Goal: Task Accomplishment & Management: Complete application form

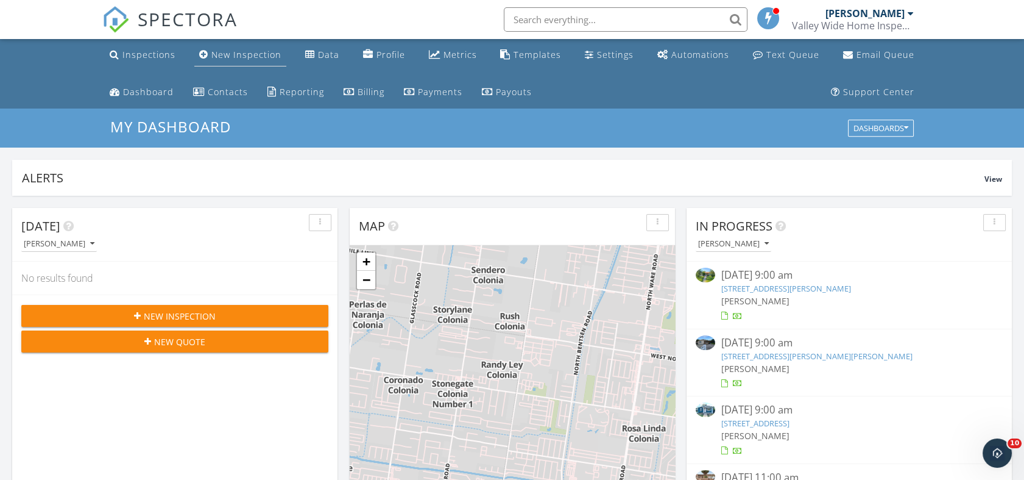
click at [223, 53] on div "New Inspection" at bounding box center [246, 55] width 70 height 12
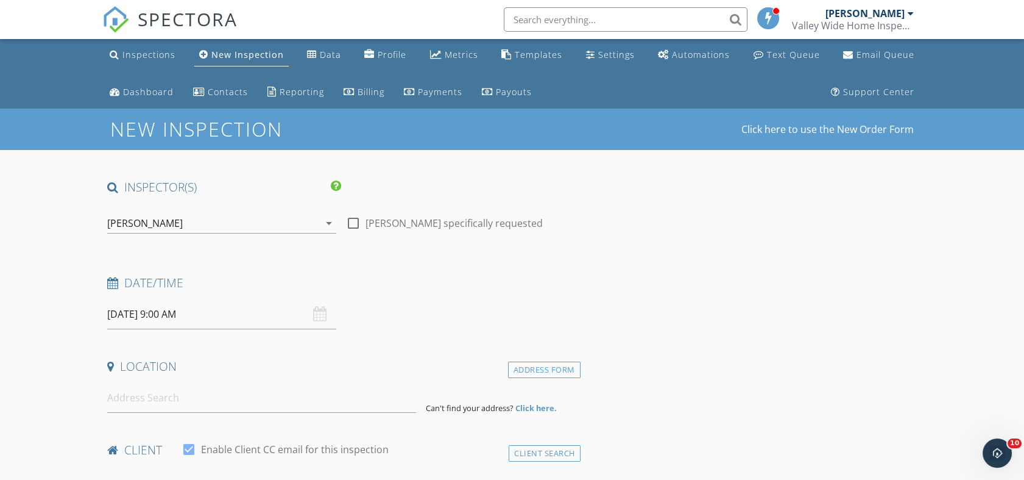
click at [169, 406] on input at bounding box center [261, 398] width 309 height 30
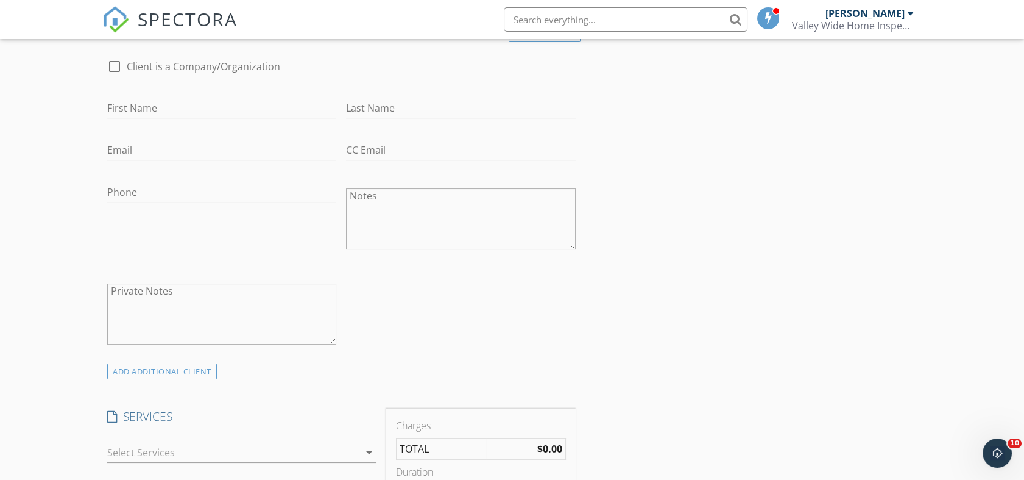
type input "7"
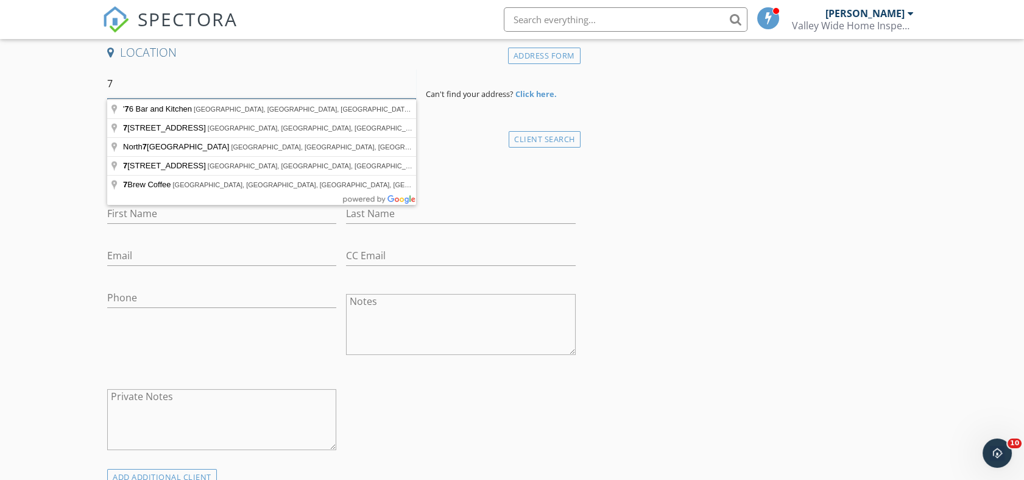
scroll to position [255, 0]
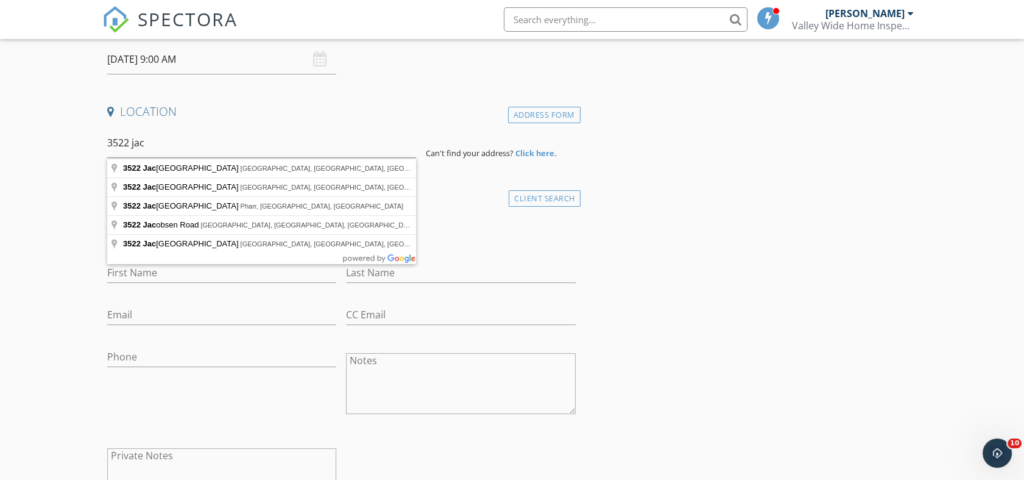
type input "3522 Jackie Street, Edinburg, TX, USA"
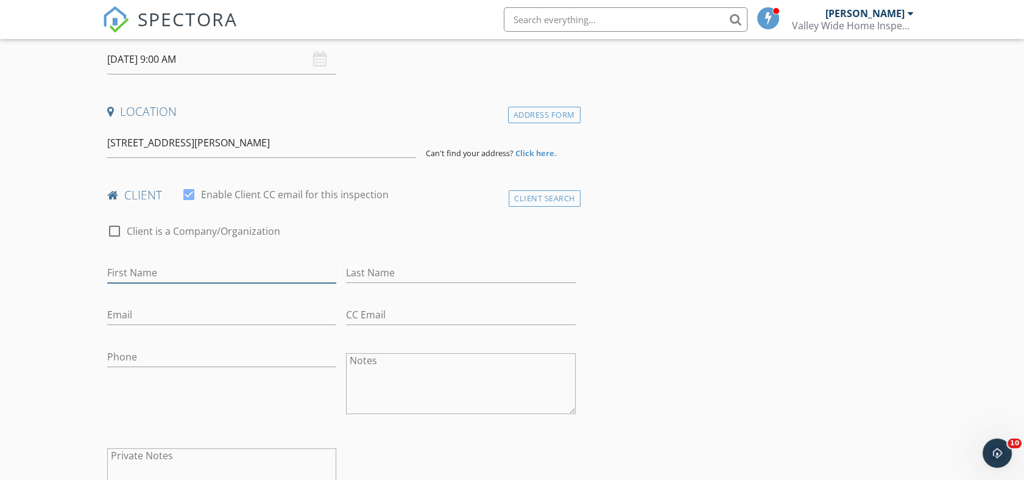
click at [183, 275] on div "check_box_outline_blank Client is a Company/Organization First Name Last Name E…" at bounding box center [341, 369] width 478 height 316
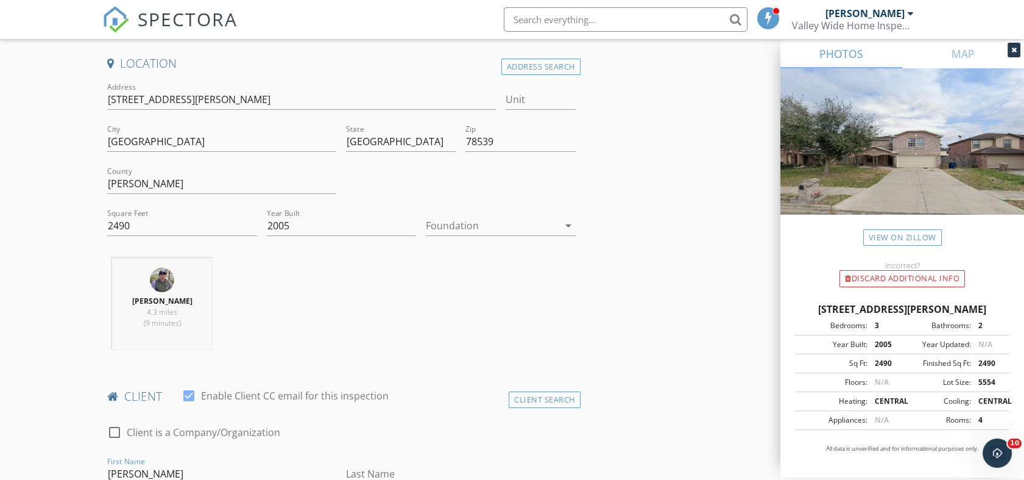
scroll to position [506, 0]
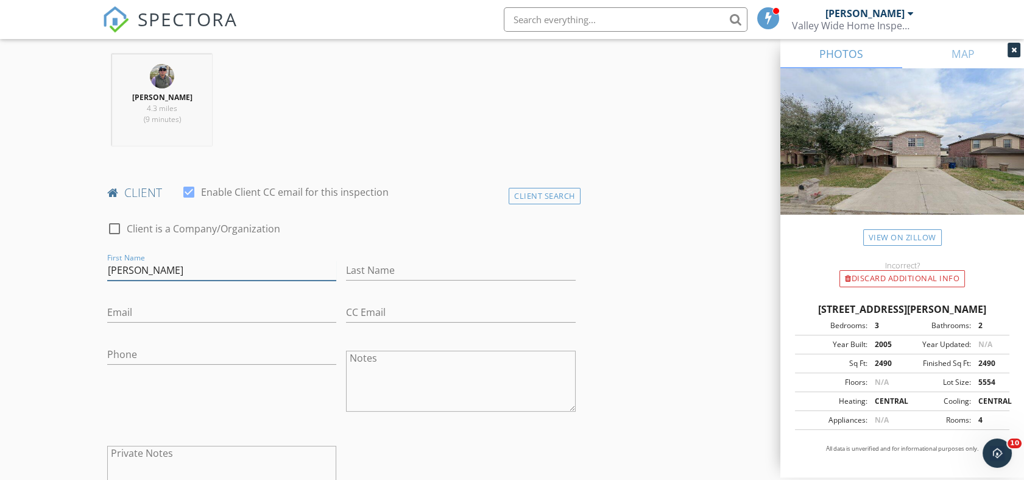
type input "Alex"
click at [397, 265] on input "Last Name" at bounding box center [460, 270] width 229 height 20
type input "D"
type input "\"
type input "Cedillo"
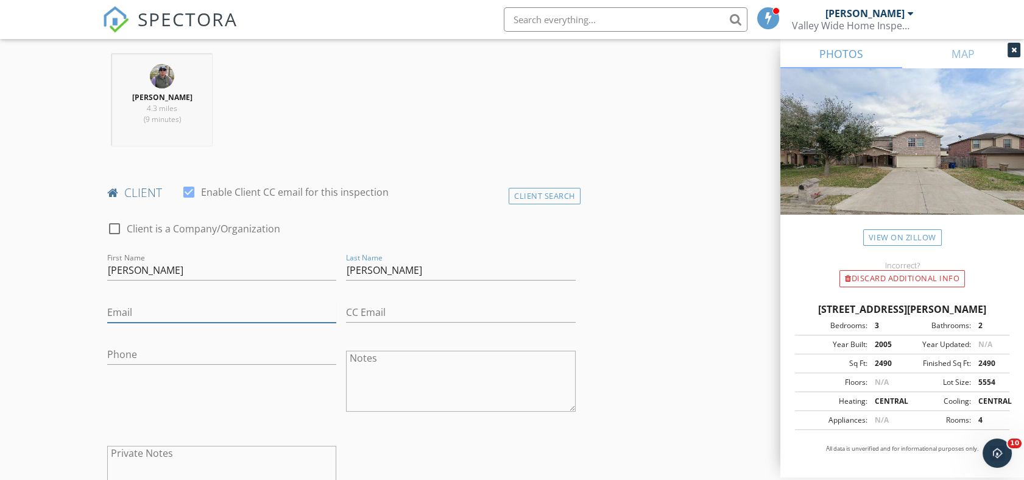
click at [194, 313] on input "Email" at bounding box center [221, 312] width 229 height 20
click at [194, 314] on input "abcedillo@gamila/.com" at bounding box center [221, 312] width 229 height 20
type input "abcedillo@gmail.com"
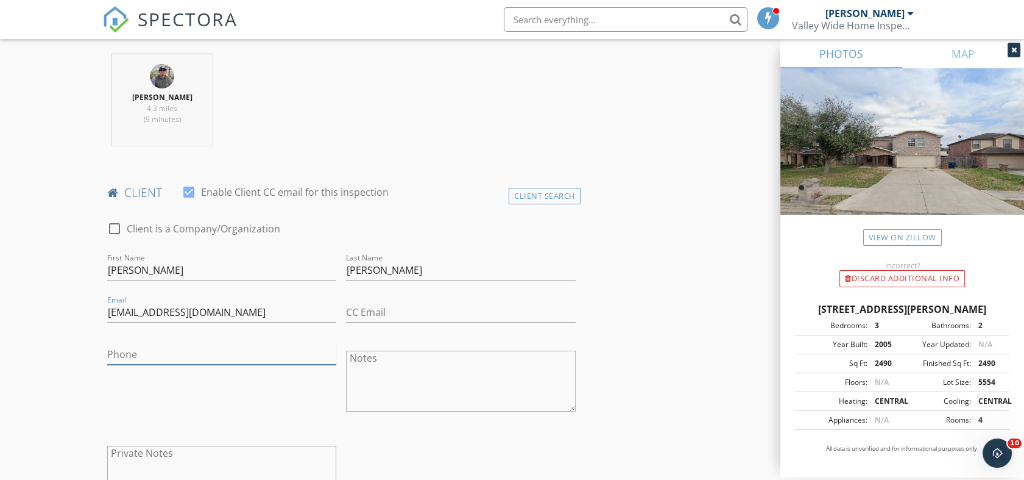
click at [195, 356] on input "Phone" at bounding box center [221, 354] width 229 height 20
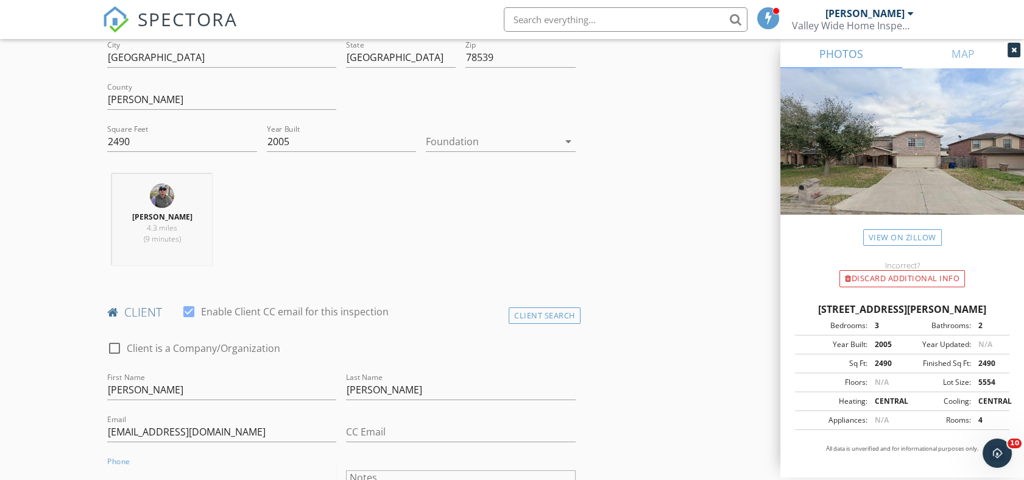
scroll to position [522, 0]
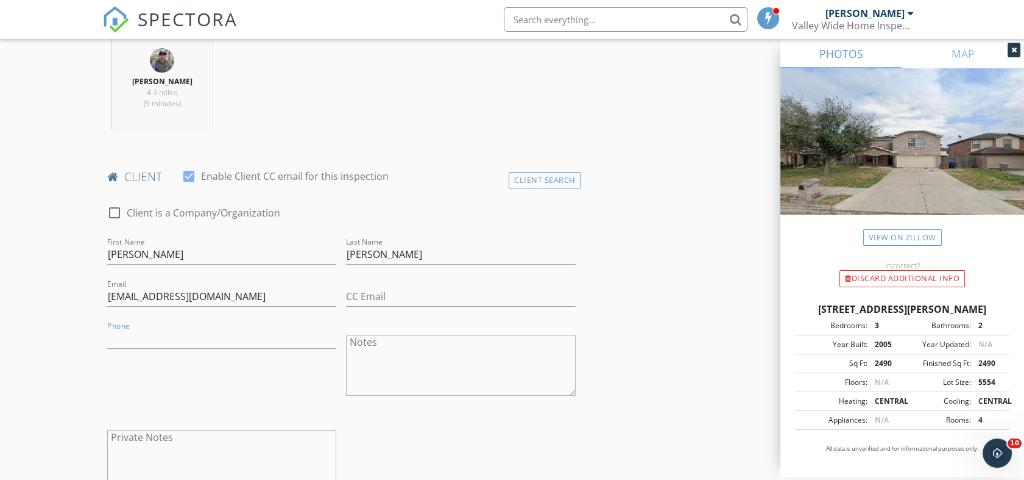
click at [132, 349] on div "Phone" at bounding box center [221, 344] width 229 height 32
click at [134, 341] on input "Phone" at bounding box center [221, 338] width 229 height 20
type input "956-279-0167"
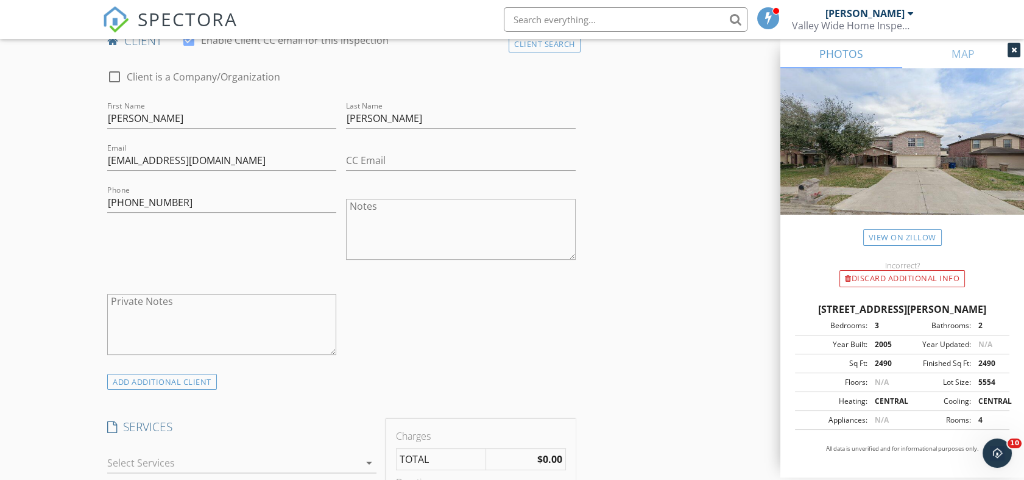
scroll to position [929, 0]
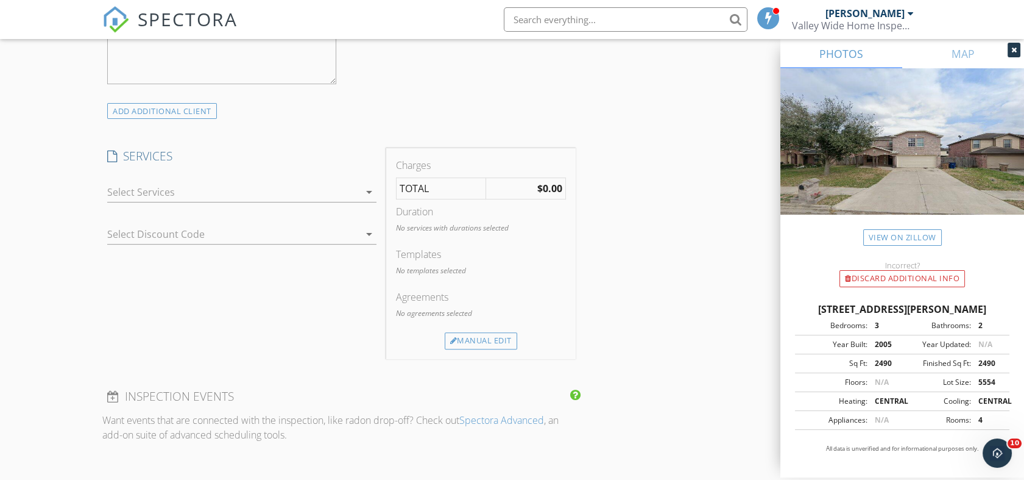
click at [185, 204] on div "arrow_drop_down" at bounding box center [241, 198] width 269 height 32
drag, startPoint x: 185, startPoint y: 204, endPoint x: 179, endPoint y: 196, distance: 9.1
click at [179, 196] on div at bounding box center [233, 192] width 252 height 20
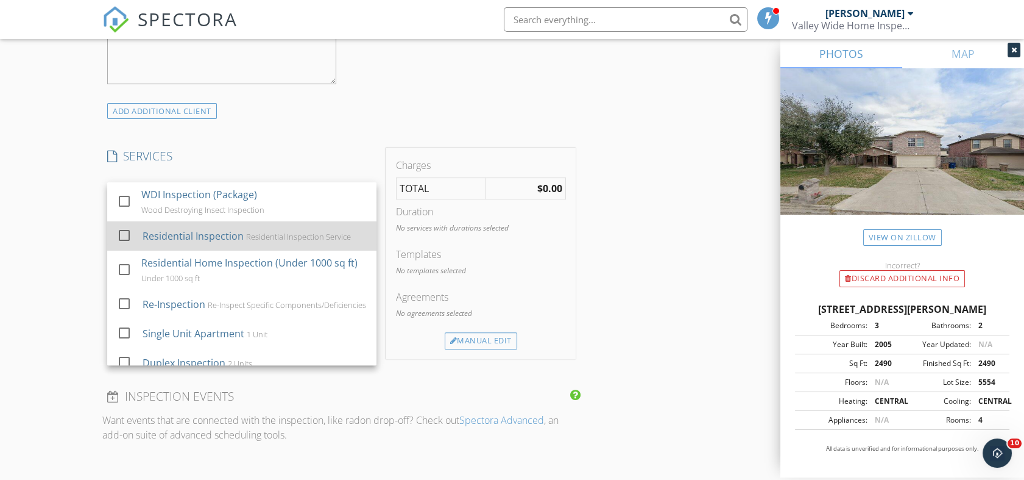
click at [123, 235] on div at bounding box center [124, 235] width 21 height 21
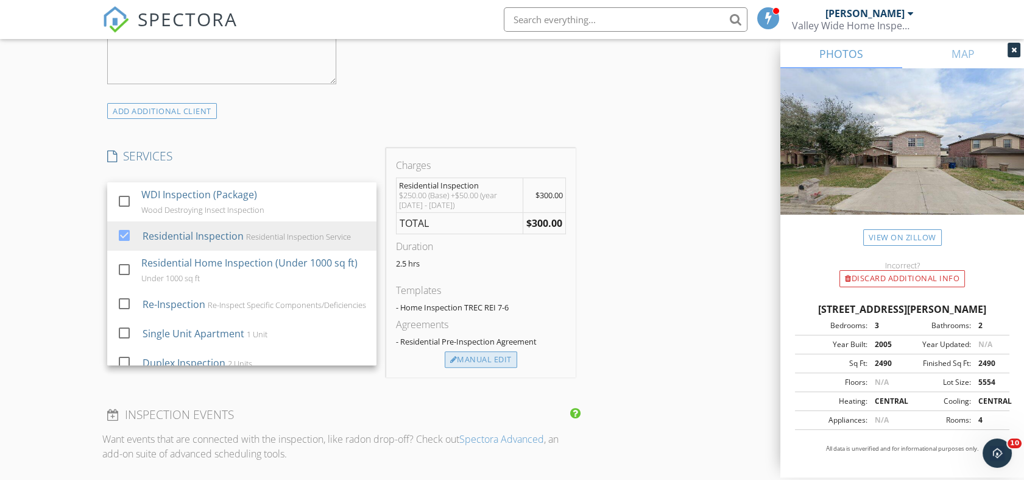
click at [500, 358] on div "Manual Edit" at bounding box center [481, 359] width 73 height 17
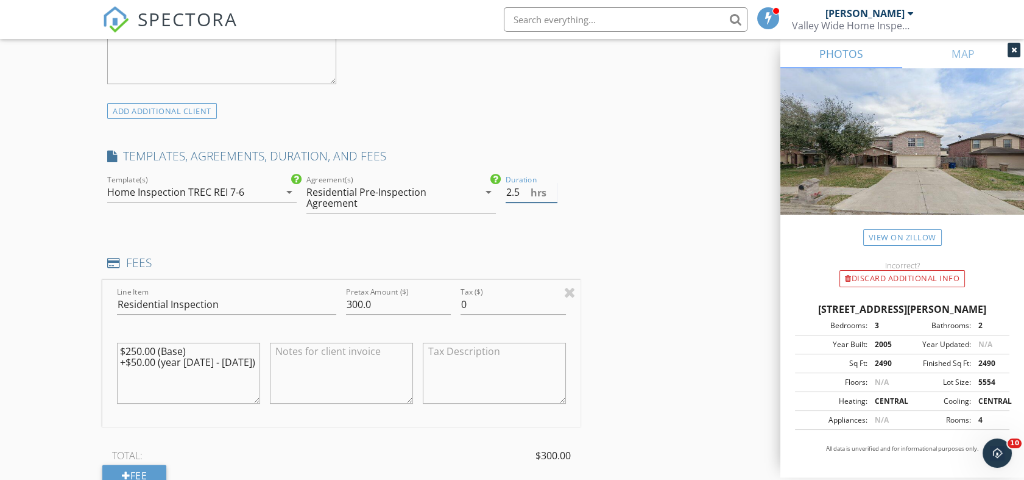
drag, startPoint x: 521, startPoint y: 194, endPoint x: 451, endPoint y: 188, distance: 70.3
click at [451, 188] on div "check_box Home Inspection TREC REI 7-6 check_box_outline_blank Texas WDI 2020 c…" at bounding box center [341, 198] width 478 height 53
type input "2"
drag, startPoint x: 408, startPoint y: 309, endPoint x: 288, endPoint y: 305, distance: 120.1
click at [288, 305] on div "Line Item Residential Inspection Pretax Amount ($) 300.0 Tax ($) 0 $250.00 (Bas…" at bounding box center [341, 353] width 478 height 147
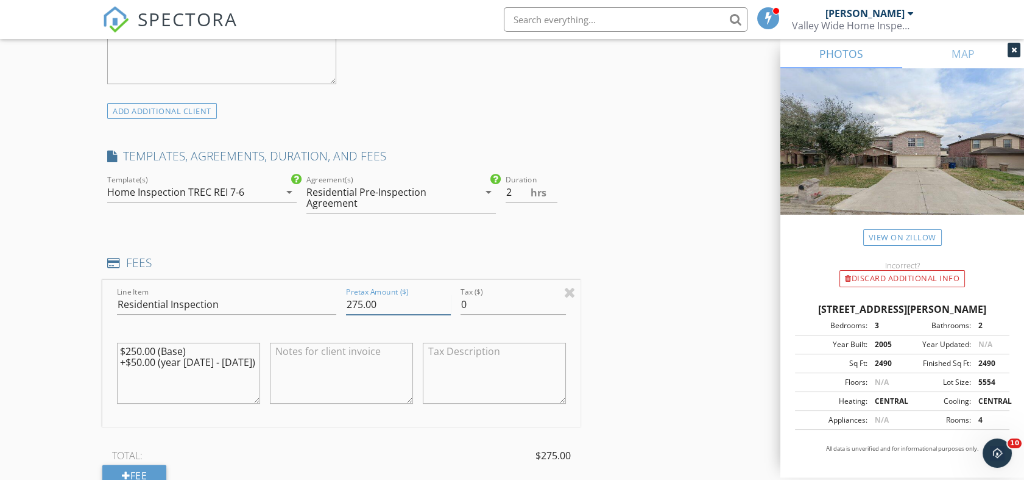
type input "275.00"
click at [234, 356] on textarea "$250.00 (Base) +$50.00 (year 2000 - 2020)" at bounding box center [188, 372] width 143 height 61
drag, startPoint x: 243, startPoint y: 363, endPoint x: 20, endPoint y: 317, distance: 227.7
click at [20, 317] on div "New Inspection Click here to use the New Order Form INSPECTOR(S) check_box Jorg…" at bounding box center [512, 300] width 1024 height 2241
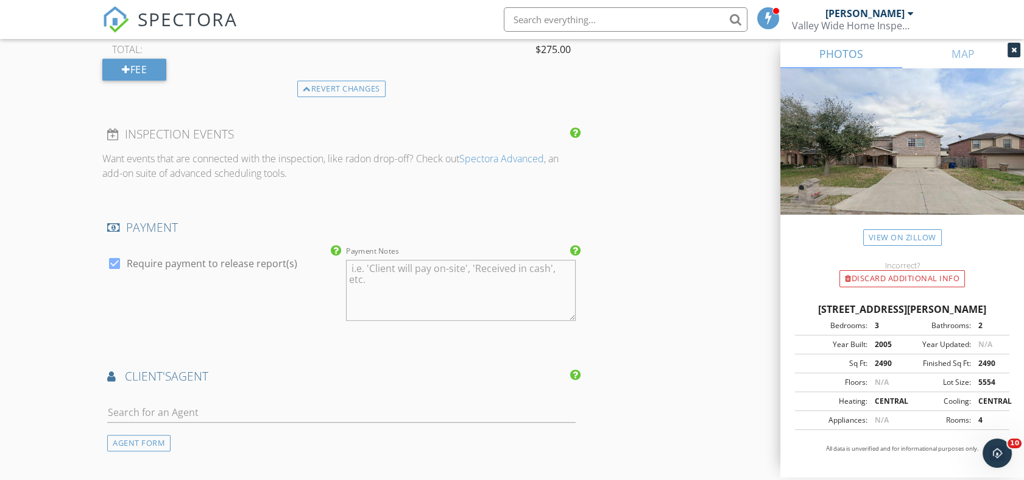
scroll to position [1335, 0]
type textarea "275.00"
click at [410, 299] on textarea "Payment Notes" at bounding box center [460, 289] width 229 height 61
click at [373, 277] on textarea "Payment Notes" at bounding box center [460, 289] width 229 height 61
paste textarea "Zelle: 956-279-1601 (Valley Wide Property Inspections) Cash App: $mrinspector95…"
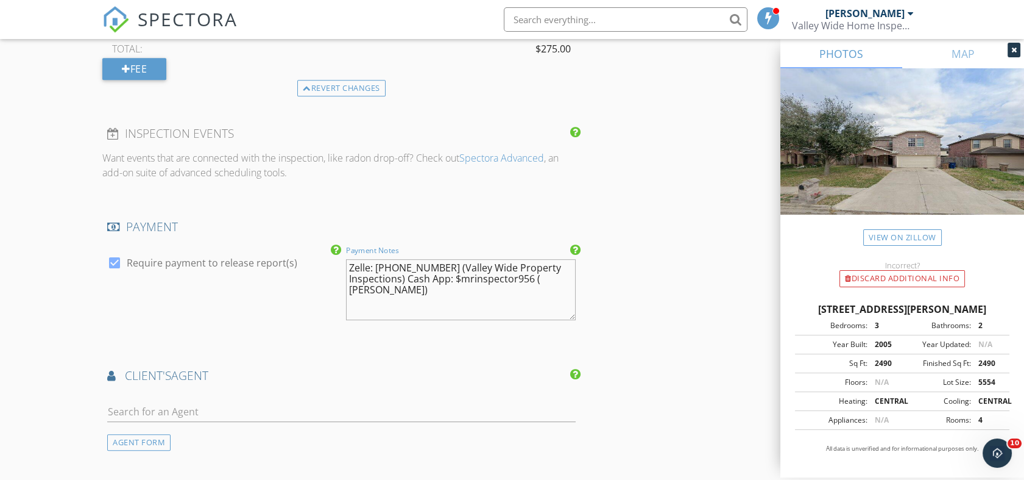
click at [405, 276] on textarea "Zelle: 956-279-1601 (Valley Wide Property Inspections) Cash App: $mrinspector95…" at bounding box center [460, 289] width 229 height 61
type textarea "Zelle: 956-279-1601 (Valley Wide Property Inspections) Cash App: $mrinspector95…"
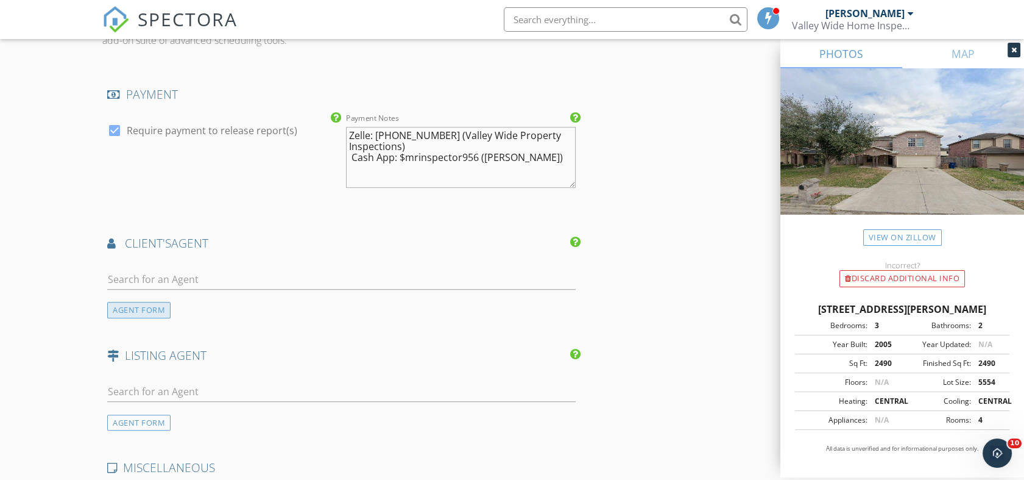
scroll to position [1470, 0]
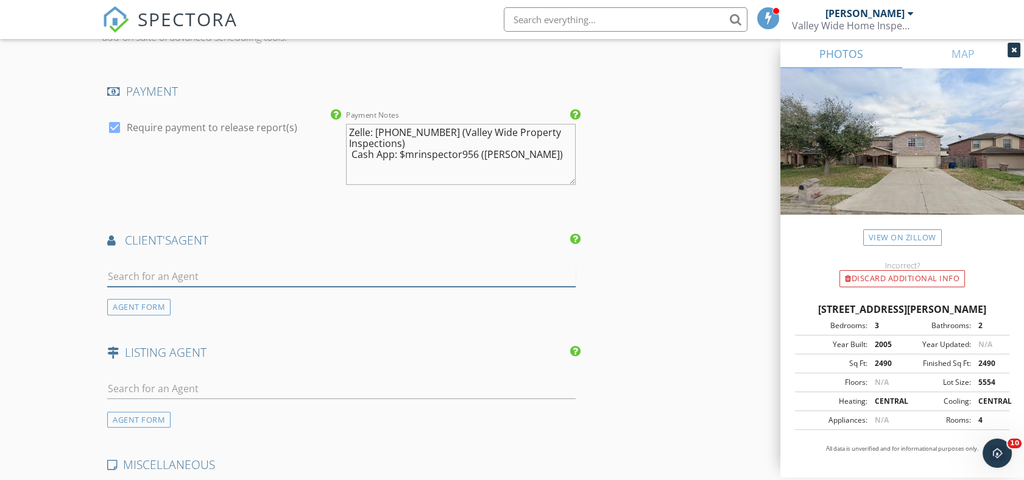
click at [154, 273] on input "text" at bounding box center [341, 276] width 468 height 20
type input "dan"
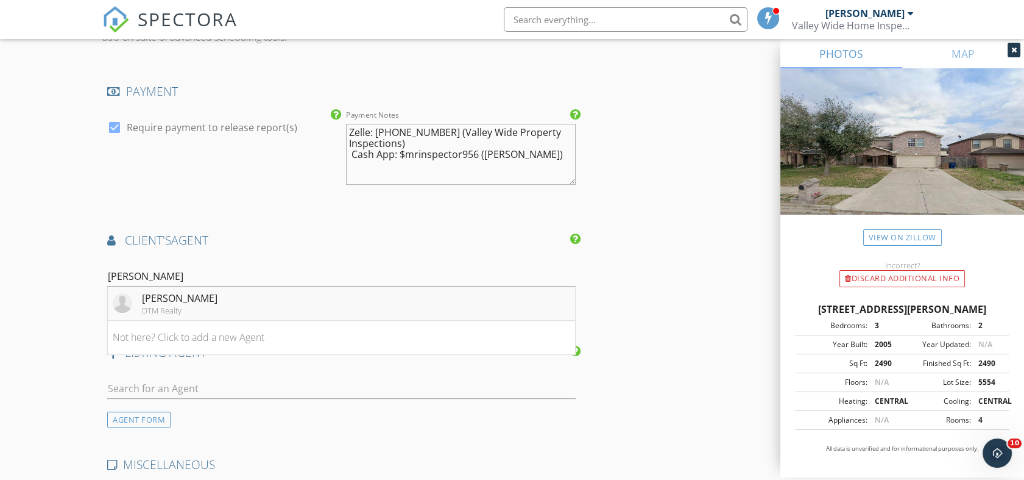
click at [156, 305] on div "DTM Realty" at bounding box center [180, 310] width 76 height 10
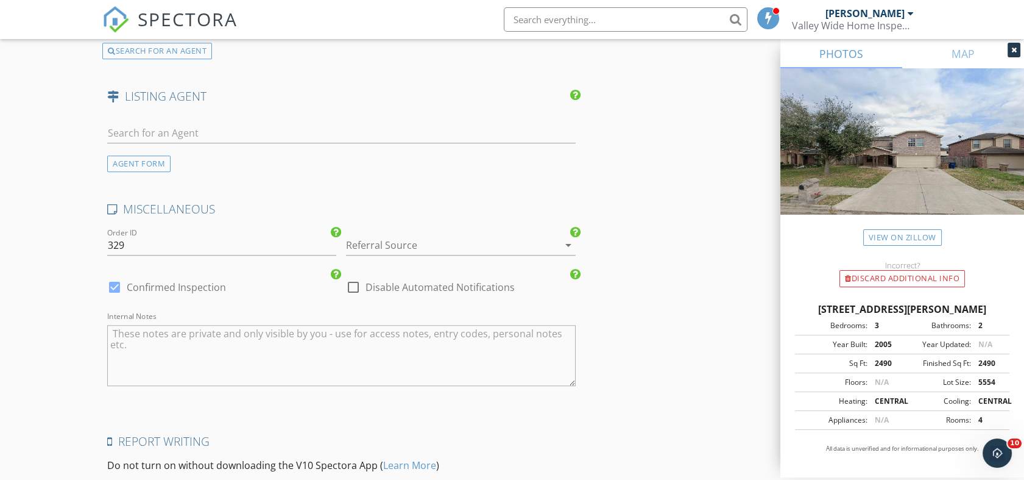
scroll to position [2012, 0]
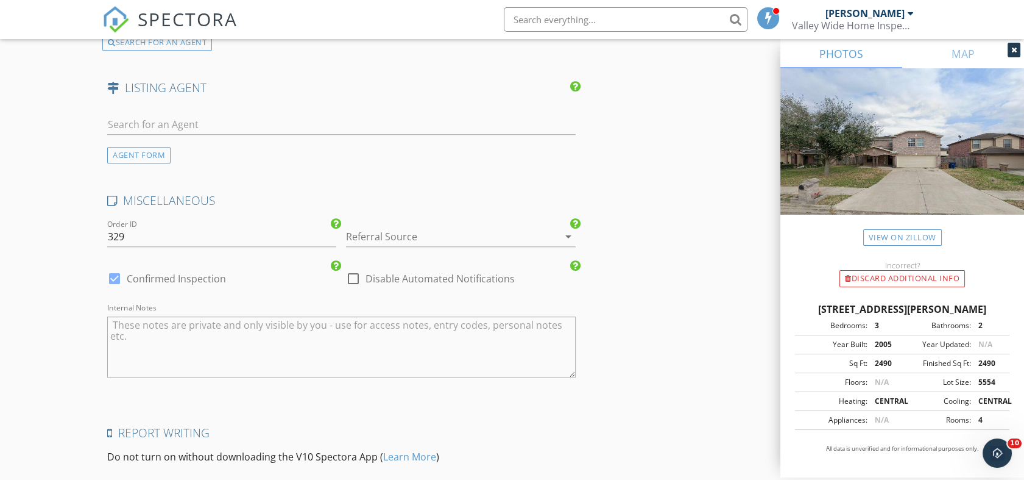
click at [507, 219] on div "Referral Source arrow_drop_down" at bounding box center [460, 239] width 229 height 40
click at [498, 227] on div at bounding box center [443, 237] width 195 height 20
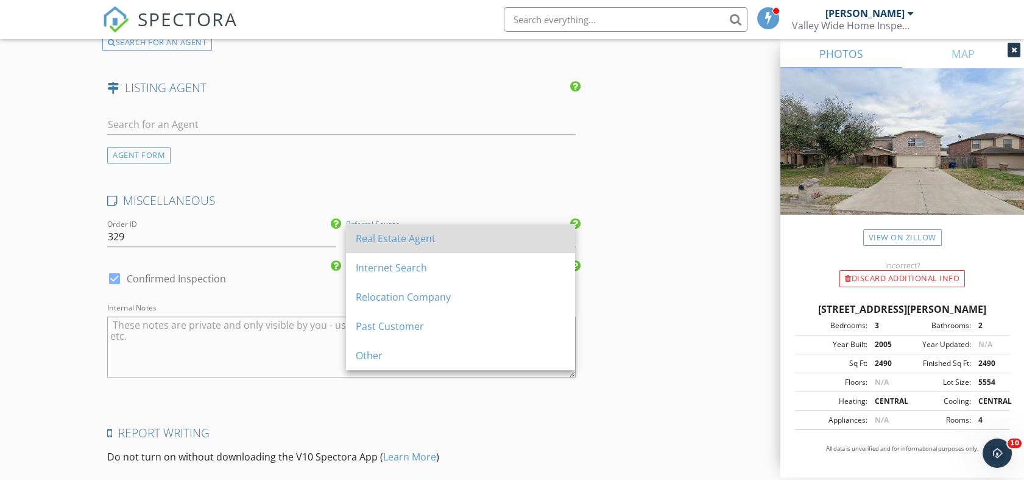
click at [421, 233] on div "Real Estate Agent" at bounding box center [461, 238] width 210 height 15
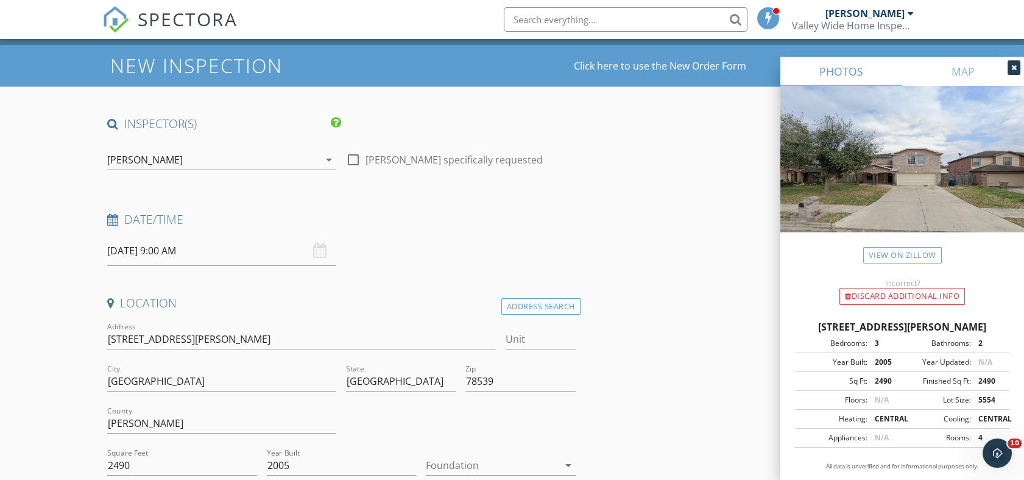
scroll to position [49, 0]
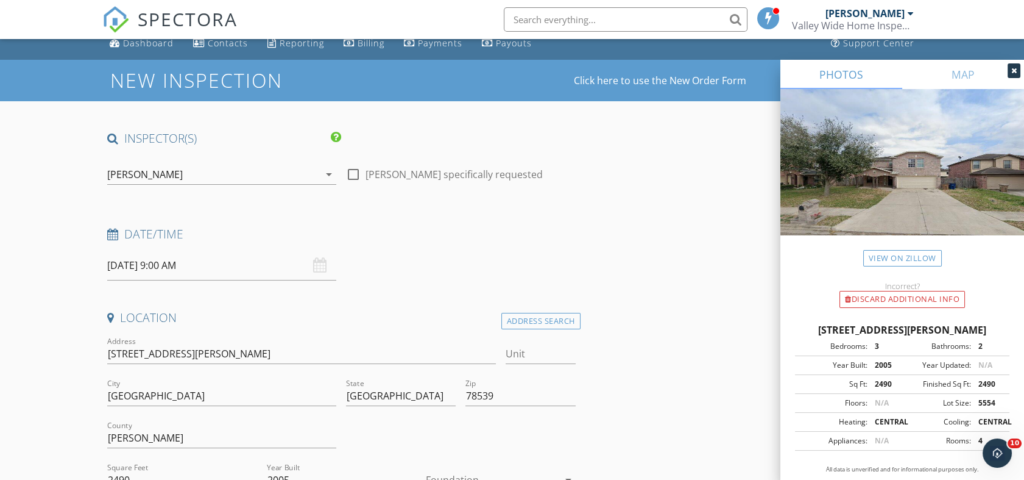
click at [210, 275] on input "09/30/2025 9:00 AM" at bounding box center [221, 265] width 229 height 30
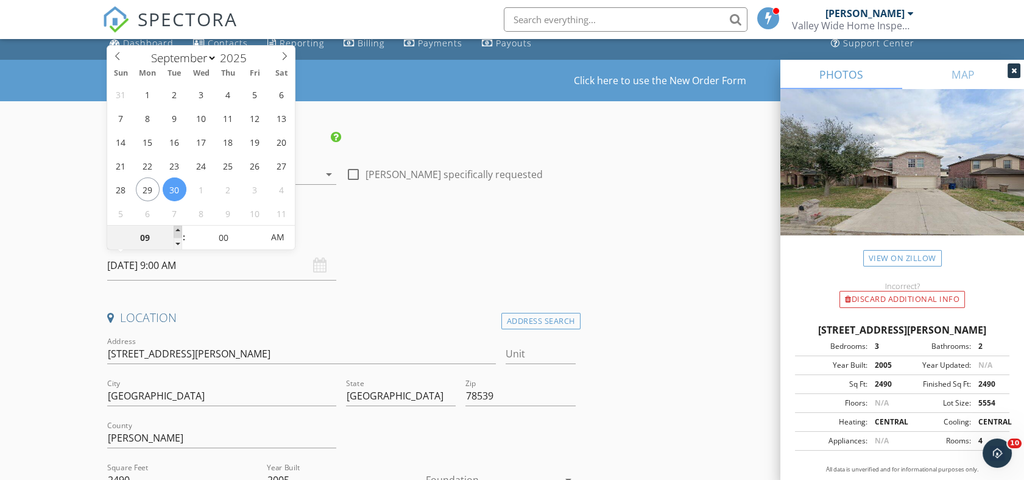
type input "10"
type input "09/30/2025 10:00 AM"
click at [179, 234] on span at bounding box center [178, 231] width 9 height 12
type input "11"
type input "09/30/2025 11:00 AM"
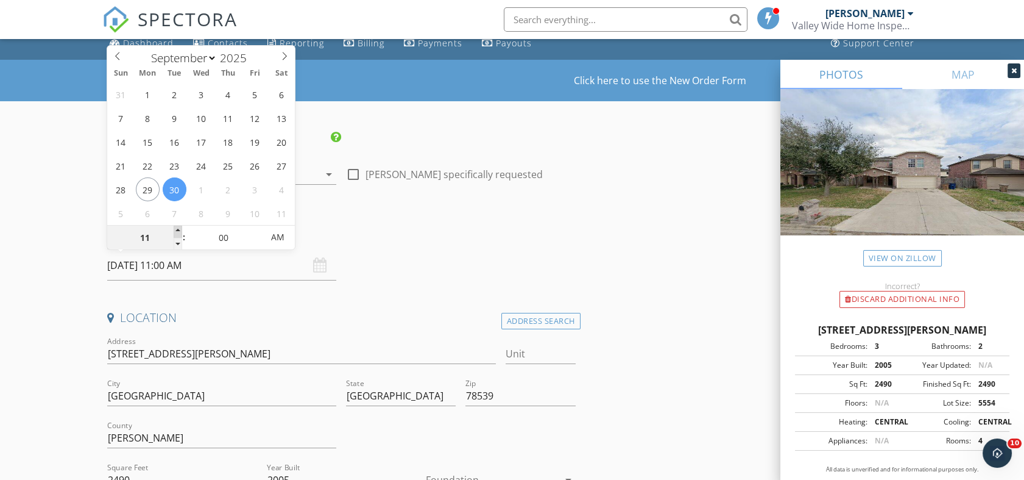
click at [178, 233] on span at bounding box center [178, 231] width 9 height 12
type input "12"
type input "09/30/2025 12:00 PM"
click at [178, 233] on span at bounding box center [178, 231] width 9 height 12
type input "01"
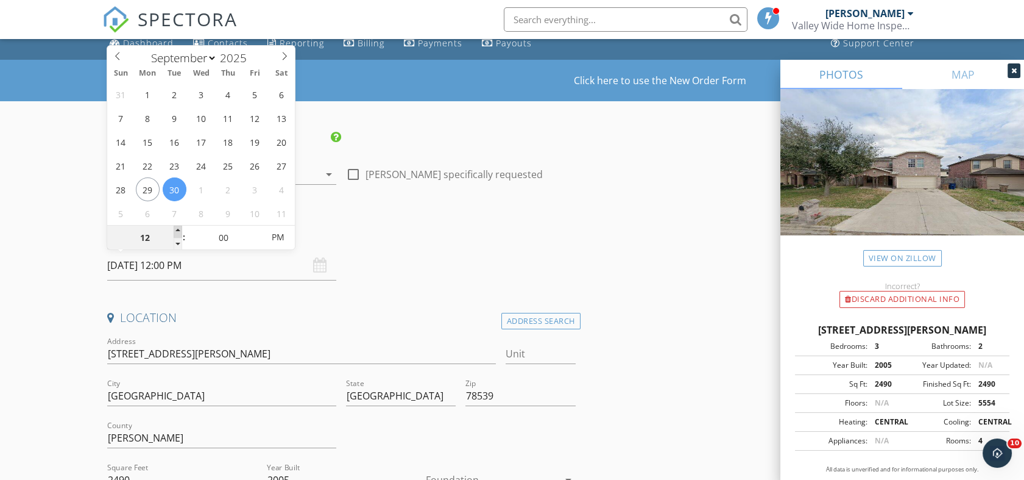
type input "09/30/2025 1:00 PM"
click at [178, 233] on span at bounding box center [178, 231] width 9 height 12
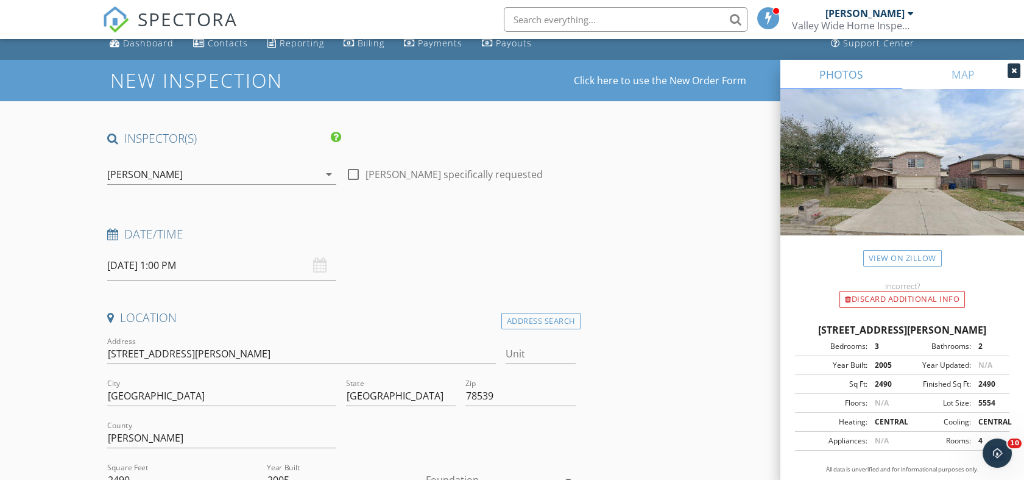
click at [512, 239] on h4 "Date/Time" at bounding box center [341, 234] width 468 height 16
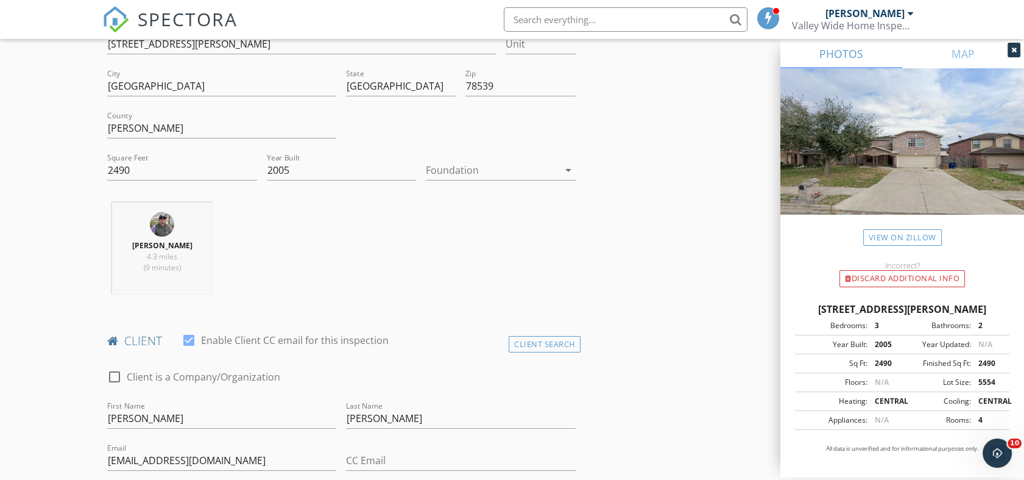
scroll to position [387, 0]
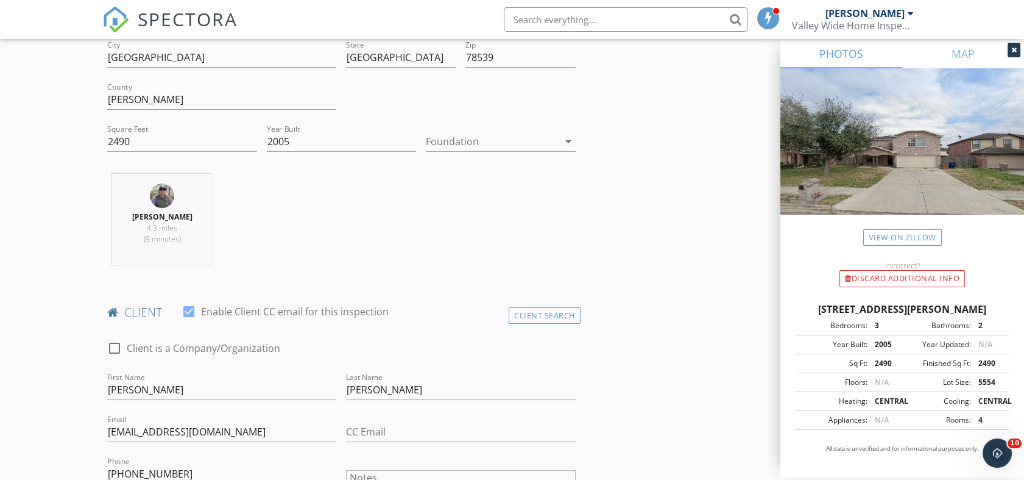
click at [503, 152] on div "Foundation arrow_drop_down" at bounding box center [500, 148] width 149 height 32
click at [495, 141] on div at bounding box center [492, 142] width 132 height 20
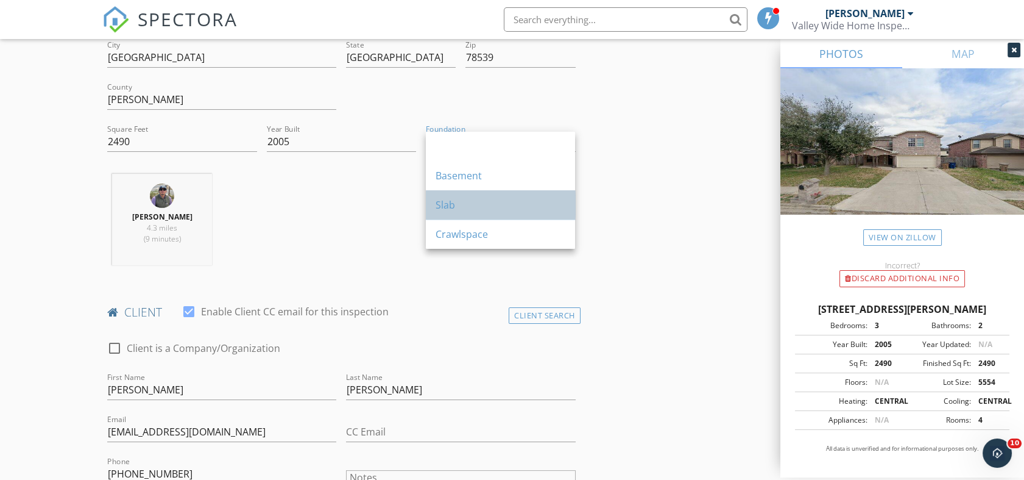
click at [475, 195] on div "Slab" at bounding box center [501, 204] width 130 height 29
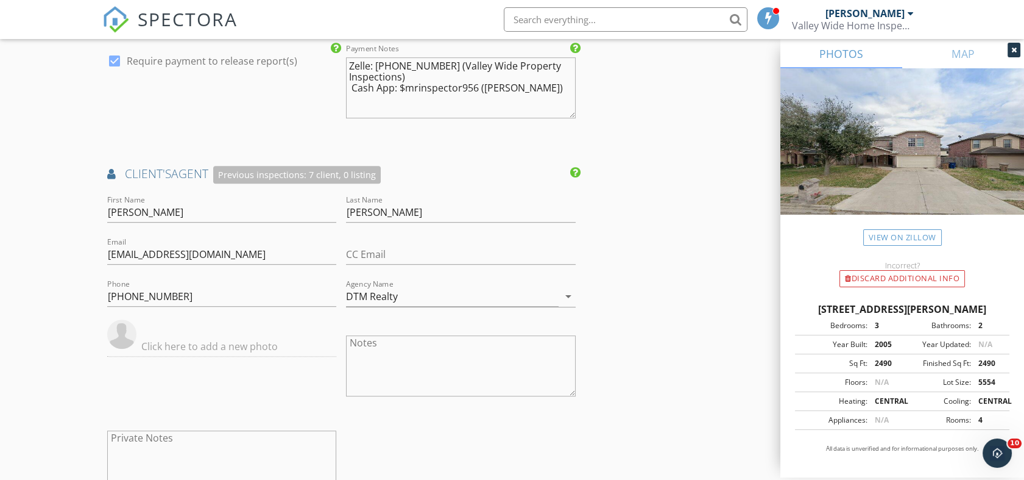
scroll to position [1470, 0]
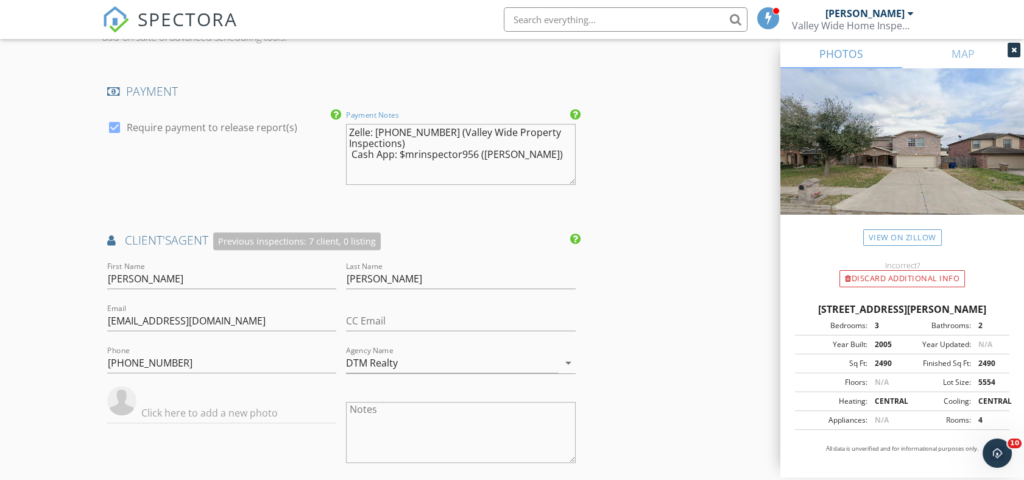
click at [352, 151] on textarea "Zelle: 956-279-1601 (Valley Wide Property Inspections) Cash App: $mrinspector95…" at bounding box center [460, 154] width 229 height 61
type textarea "Zelle: [PHONE_NUMBER] (Valley Wide Property Inspections) Cash App: $mrinspector…"
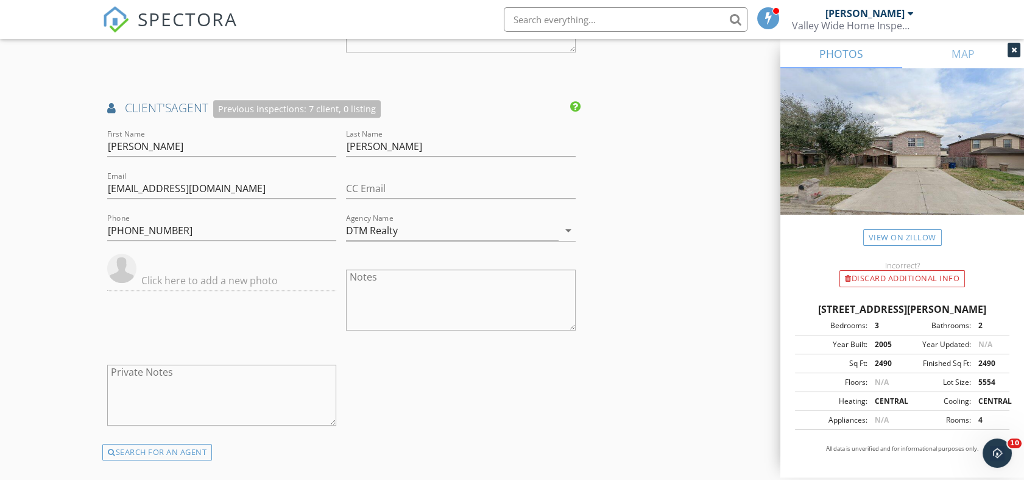
scroll to position [1538, 0]
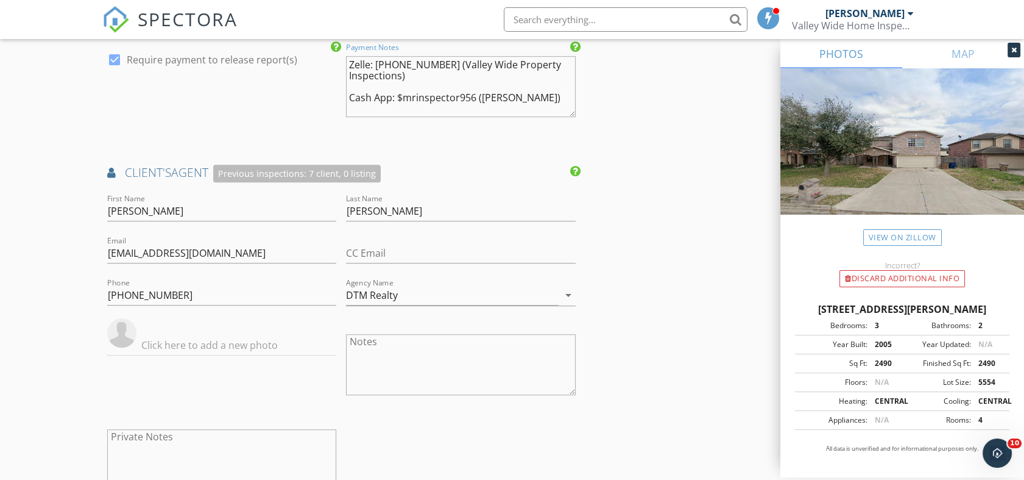
click at [413, 77] on textarea "Zelle: [PHONE_NUMBER] (Valley Wide Property Inspections) Cash App: $mrinspector…" at bounding box center [460, 86] width 229 height 61
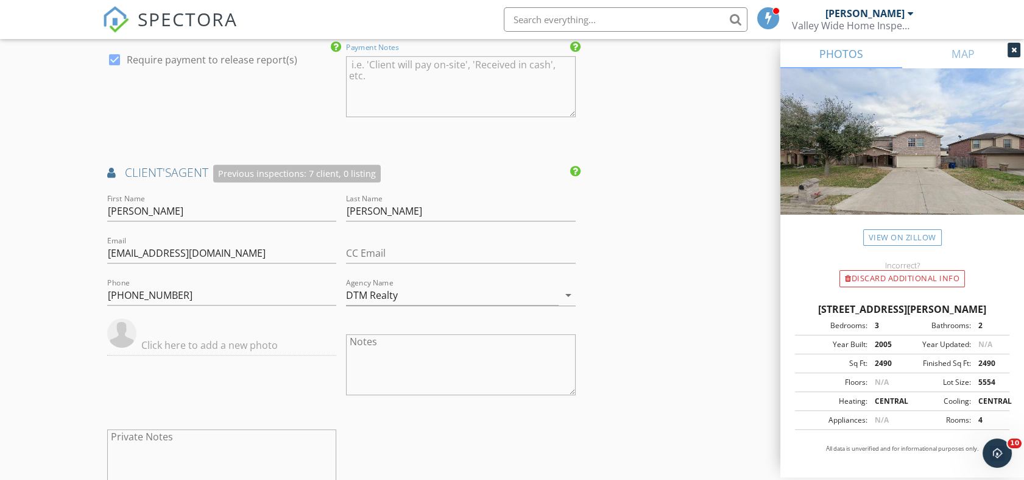
type textarea "Zelle: [PHONE_NUMBER] (Valley Wide Property Inspections) Cash App: $mrinspector…"
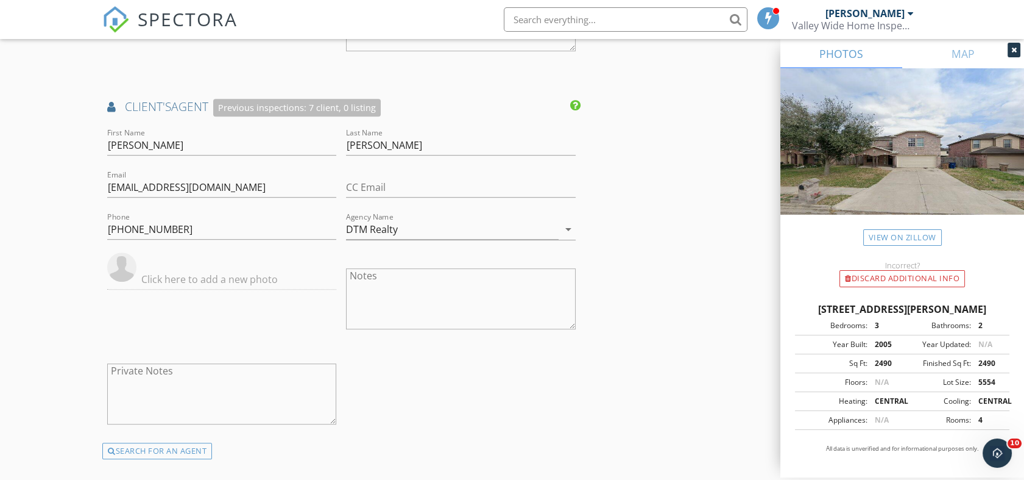
scroll to position [2145, 0]
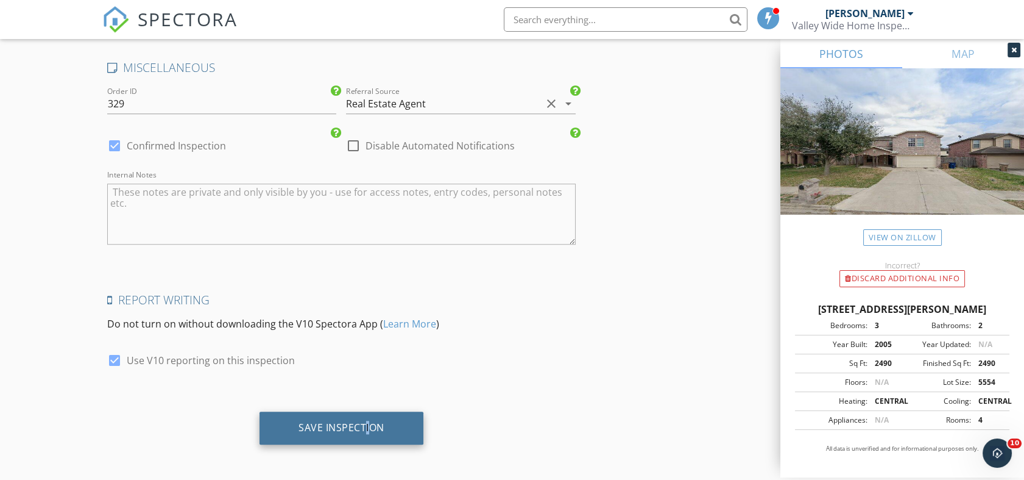
click at [366, 421] on div "Save Inspection" at bounding box center [342, 427] width 86 height 12
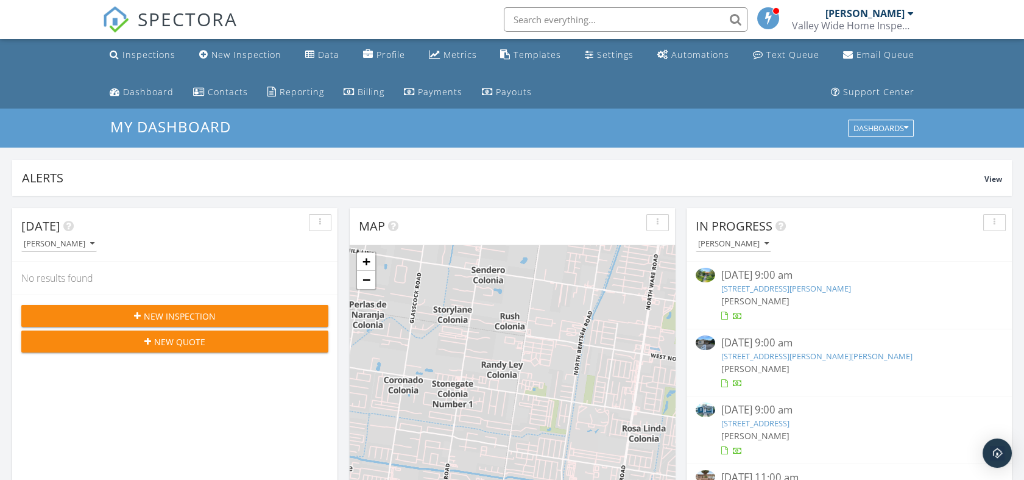
click at [796, 414] on div "09/24/25 9:00 am" at bounding box center [850, 409] width 256 height 15
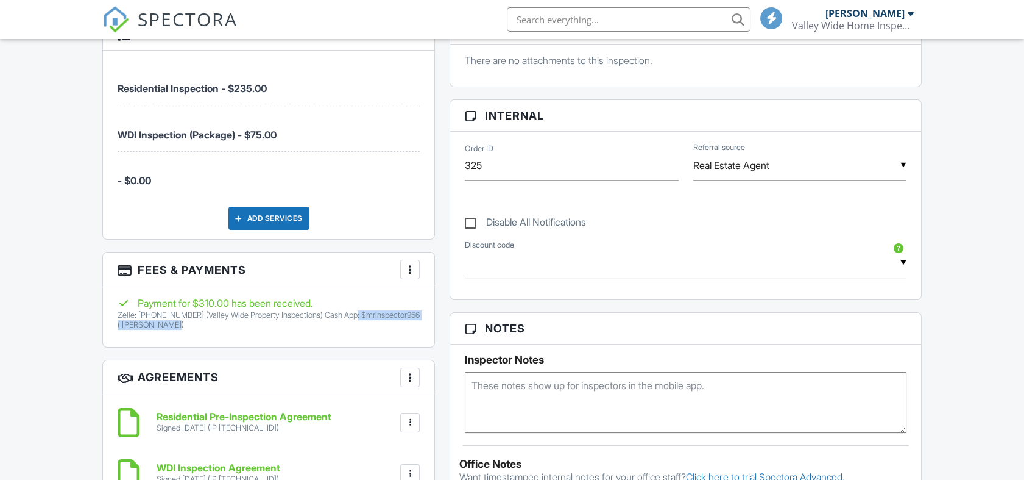
scroll to position [905, 0]
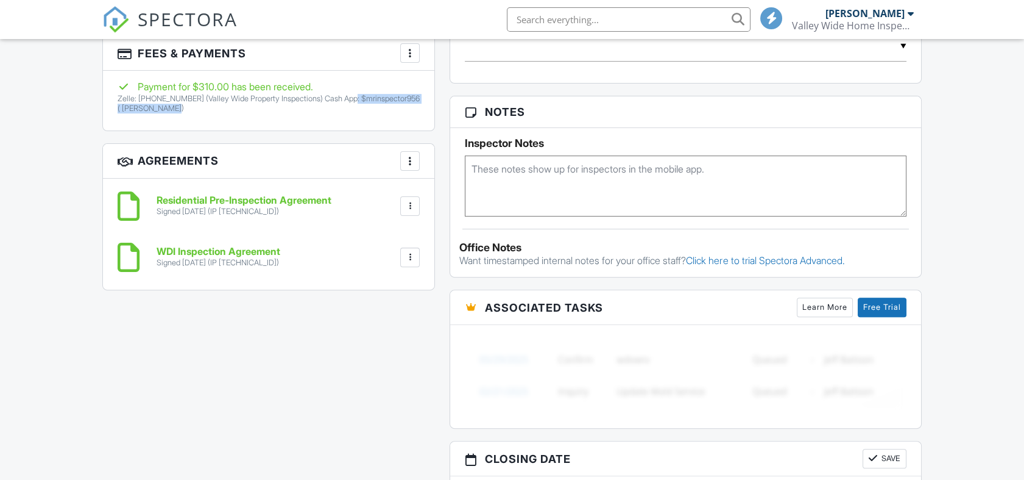
click at [241, 174] on h3 "Agreements More Add Agreement Edit Agreement Templates" at bounding box center [269, 161] width 332 height 35
click at [258, 176] on h3 "Agreements More Add Agreement Edit Agreement Templates" at bounding box center [269, 161] width 332 height 35
drag, startPoint x: 249, startPoint y: 185, endPoint x: 235, endPoint y: 172, distance: 19.0
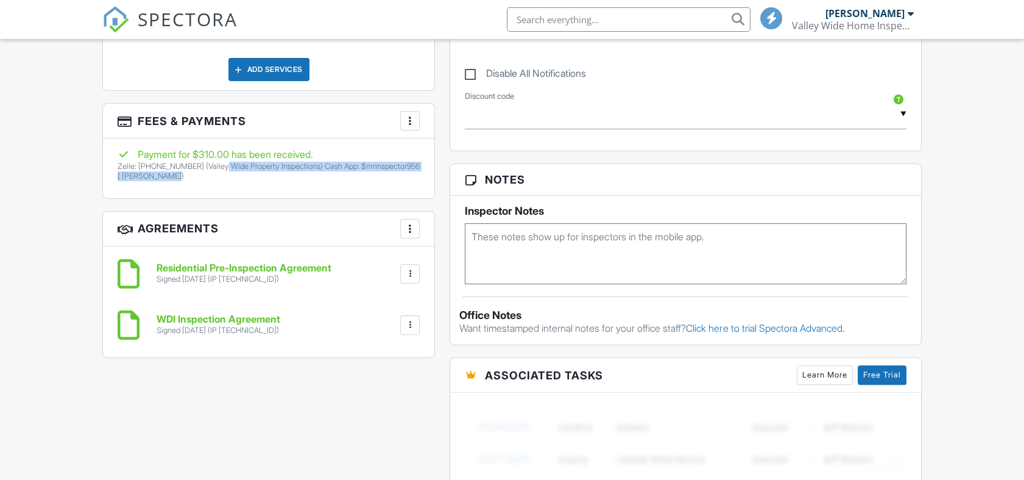
click at [299, 176] on p "Zelle: 956-279-1601 (Valley Wide Property Inspections) Cash App: $mrinspector95…" at bounding box center [269, 171] width 302 height 20
click at [245, 172] on p "Zelle: 956-279-1601 (Valley Wide Property Inspections) Cash App: $mrinspector95…" at bounding box center [269, 171] width 302 height 20
drag, startPoint x: 213, startPoint y: 171, endPoint x: 96, endPoint y: 166, distance: 117.1
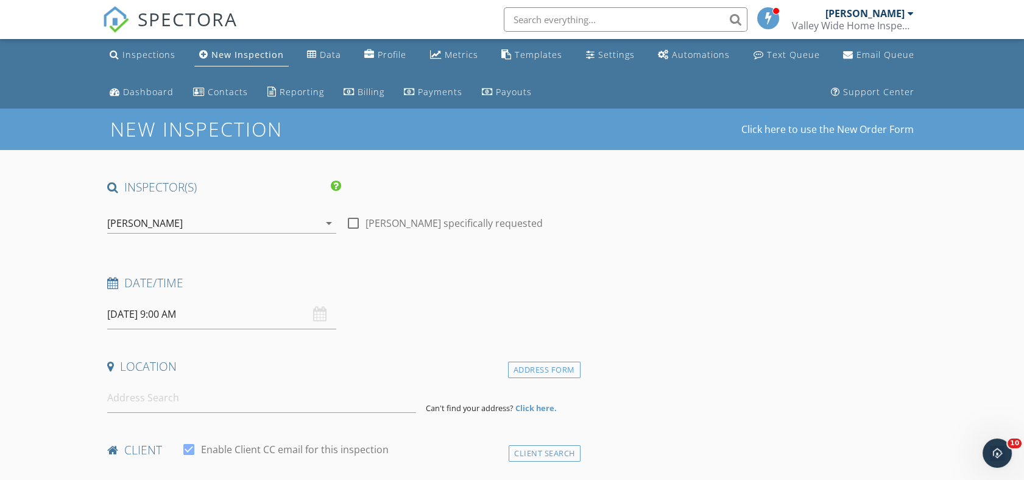
click at [237, 316] on input "09/30/2025 9:00 AM" at bounding box center [221, 314] width 229 height 30
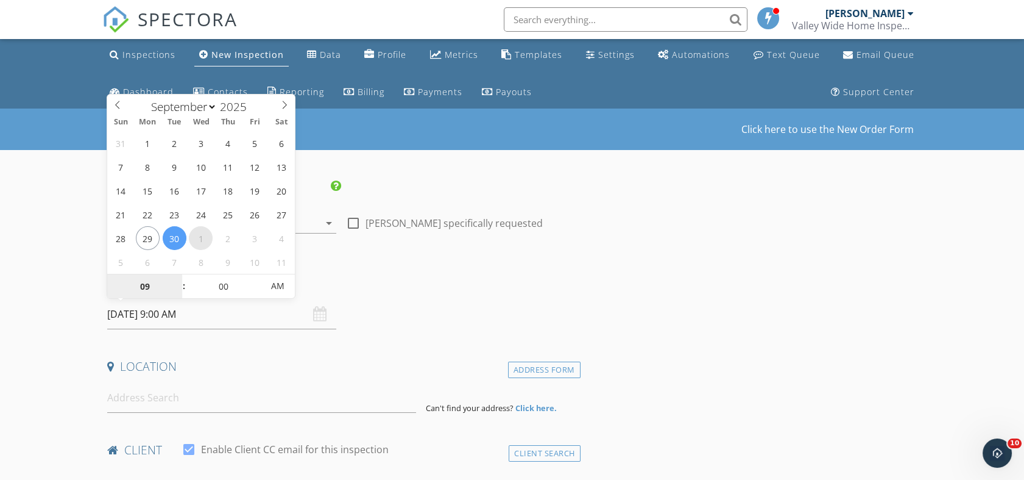
select select "9"
type input "[DATE] 9:00 AM"
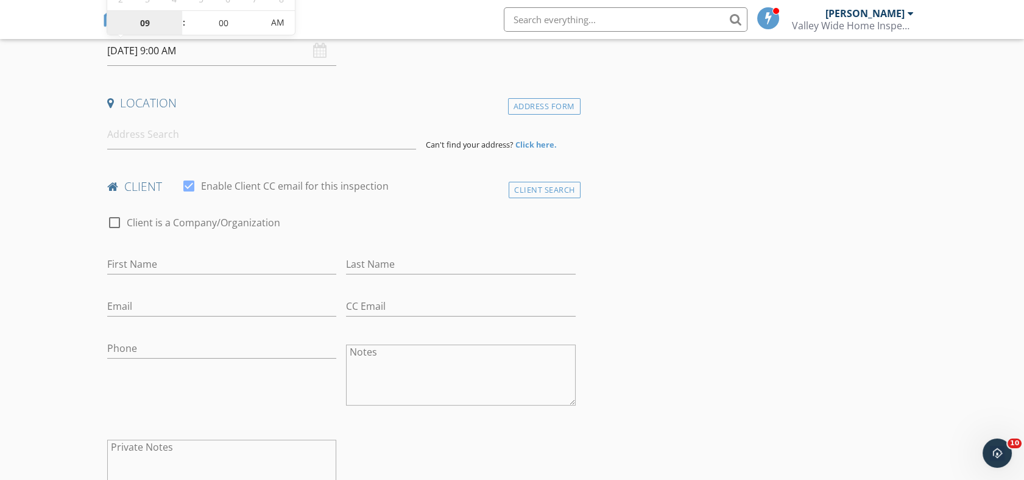
scroll to position [271, 0]
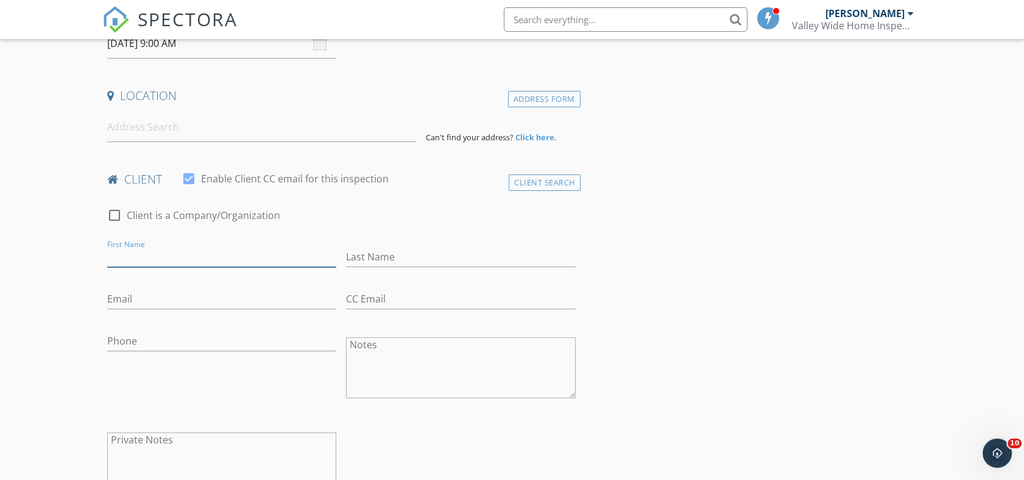
click at [169, 252] on input "First Name" at bounding box center [221, 257] width 229 height 20
type input "F"
type input "d"
type input "[PERSON_NAME] and [PERSON_NAME]"
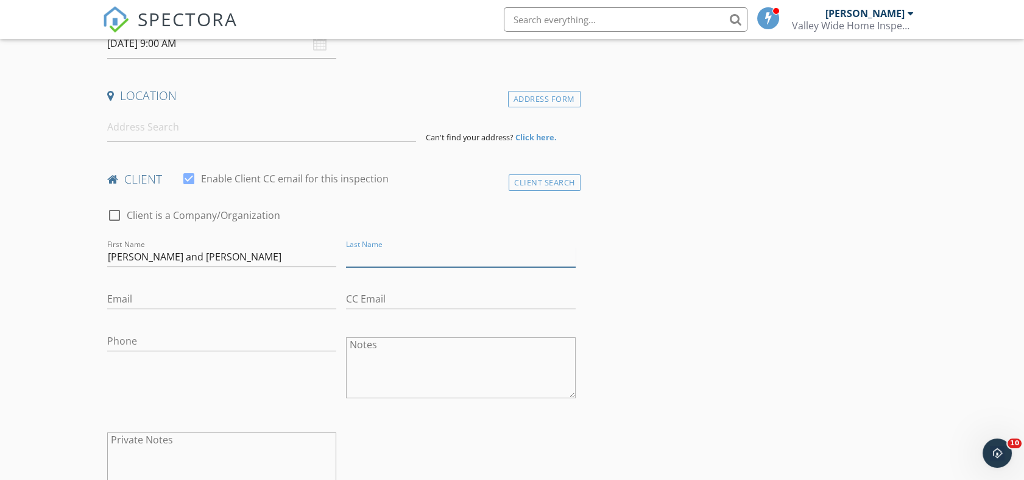
type input "H"
type input "g"
type input "[PERSON_NAME]"
click at [140, 301] on input "Email" at bounding box center [221, 299] width 229 height 20
type input "o"
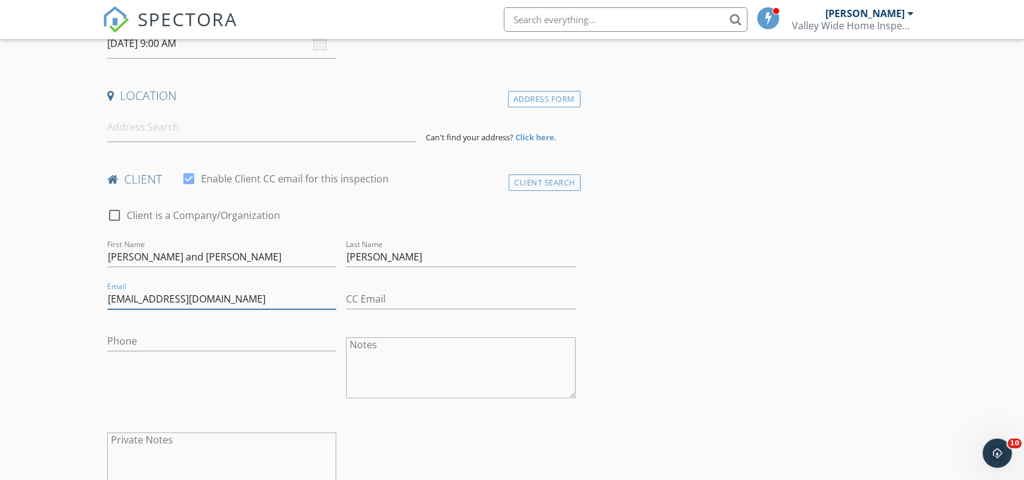
type input "[EMAIL_ADDRESS][DOMAIN_NAME]"
click at [397, 299] on input "CC Email" at bounding box center [460, 299] width 229 height 20
type input "[EMAIL_ADDRESS][DOMAIN_NAME]"
click at [186, 334] on input "Phone" at bounding box center [221, 344] width 229 height 20
type input "[PHONE_NUMBER]"
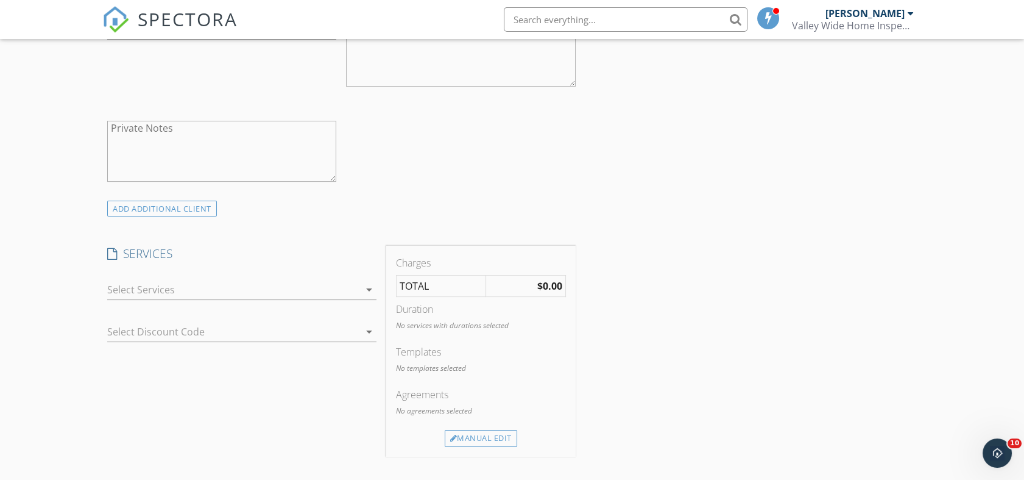
scroll to position [609, 0]
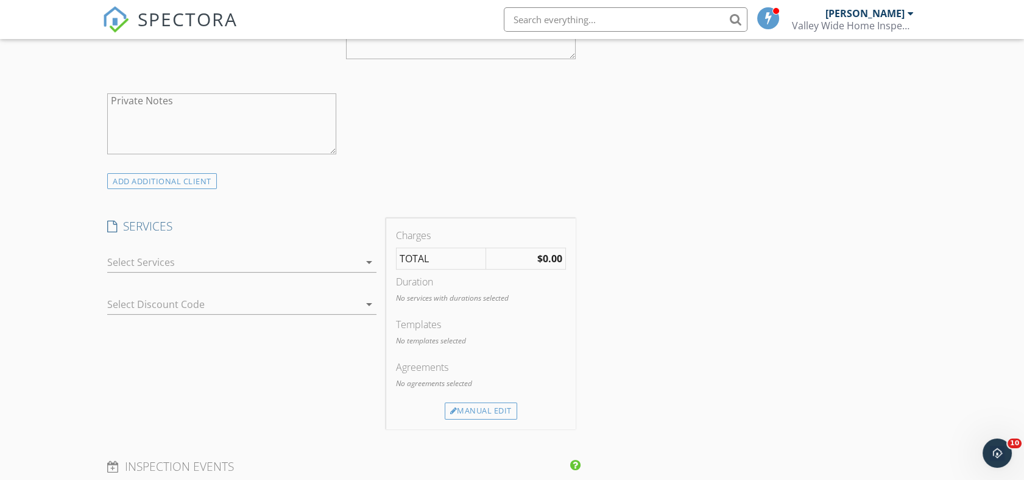
click at [243, 254] on div at bounding box center [233, 262] width 252 height 20
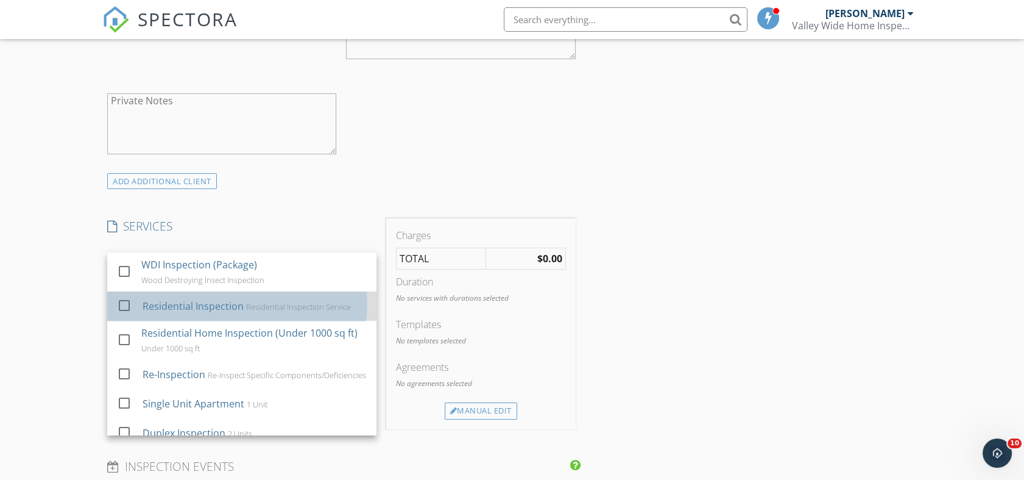
click at [167, 302] on div "Residential Inspection" at bounding box center [193, 306] width 101 height 15
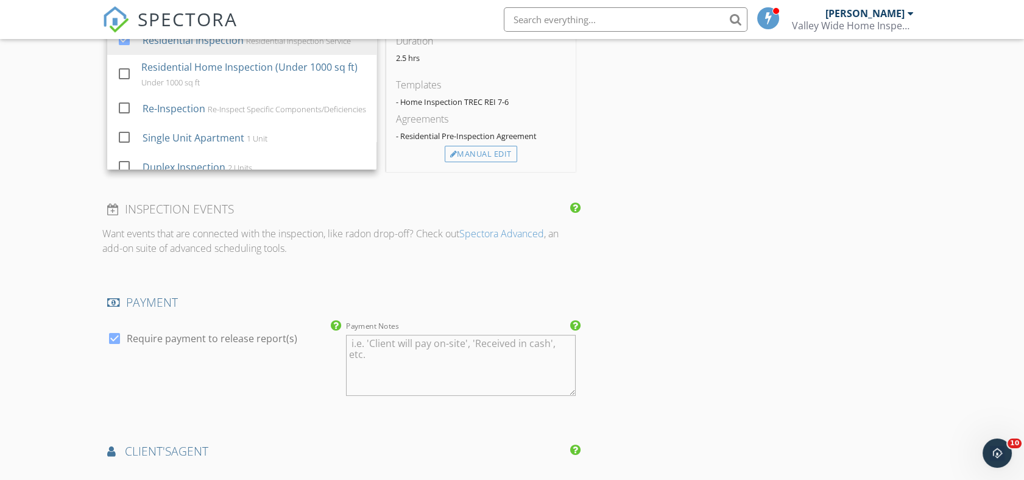
scroll to position [948, 0]
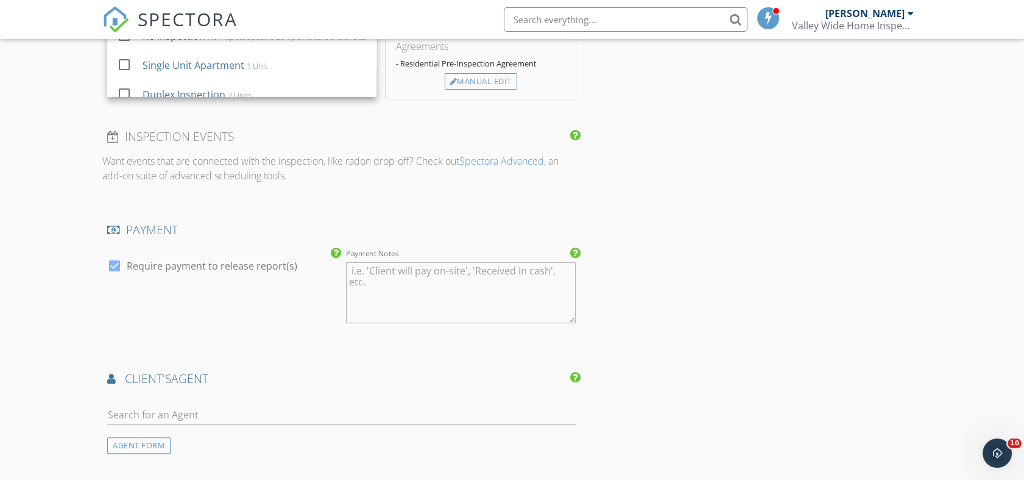
click at [420, 303] on textarea "Payment Notes" at bounding box center [460, 292] width 229 height 61
paste textarea "Zelle: [PHONE_NUMBER] (Valley Wide Property Inspections) Cash App: $mrinspector…"
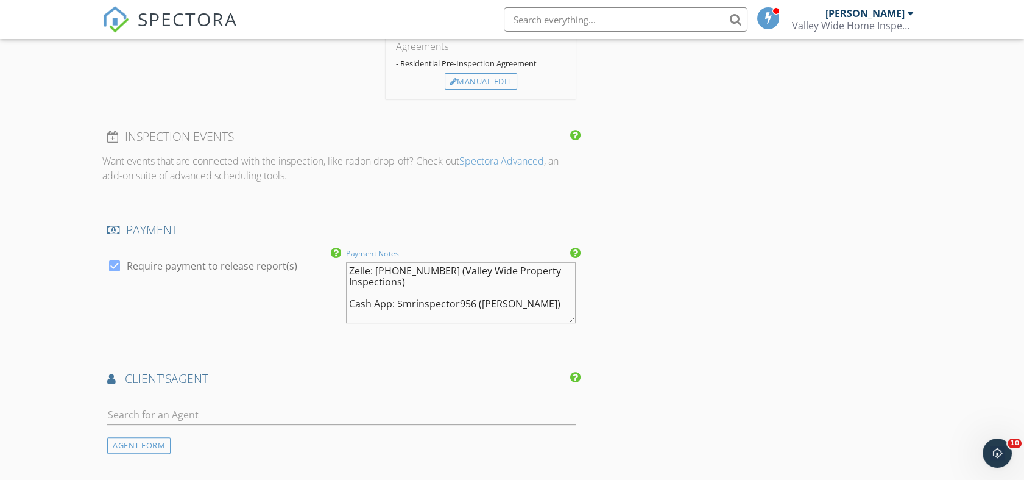
type textarea "Zelle: [PHONE_NUMBER] (Valley Wide Property Inspections) Cash App: $mrinspector…"
click at [636, 278] on div "INSPECTOR(S) check_box Jorge Torres PRIMARY Jorge Torres arrow_drop_down check_…" at bounding box center [512, 110] width 820 height 1757
click at [215, 405] on input "text" at bounding box center [341, 415] width 468 height 20
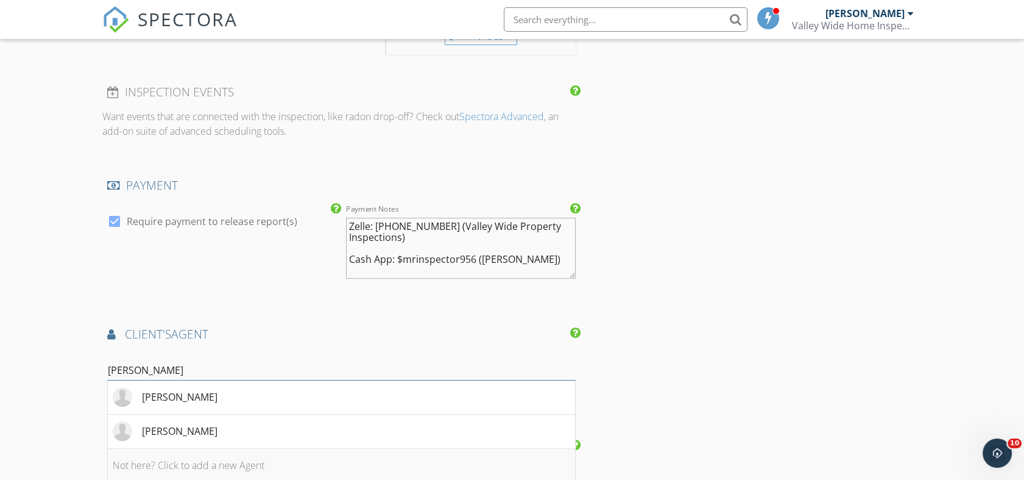
scroll to position [1015, 0]
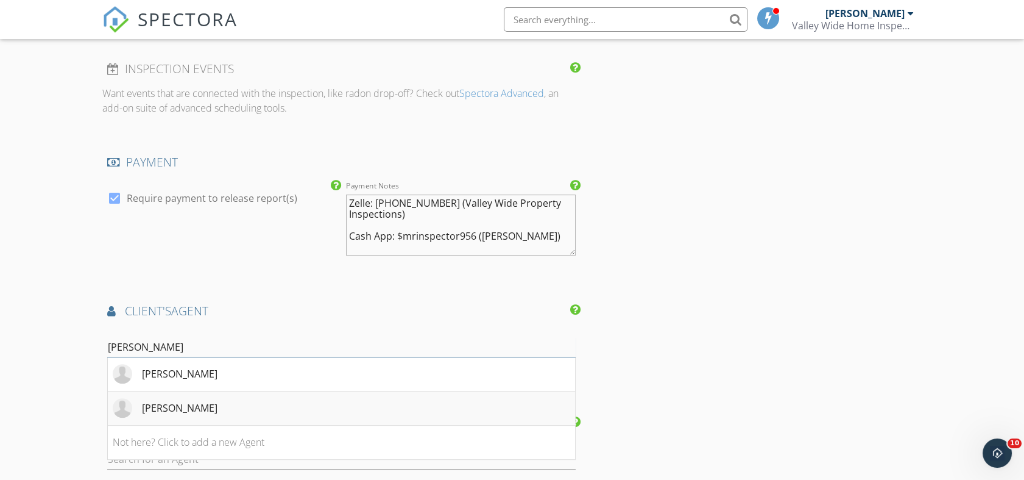
type input "mel"
click at [197, 414] on div "[PERSON_NAME]" at bounding box center [165, 408] width 105 height 20
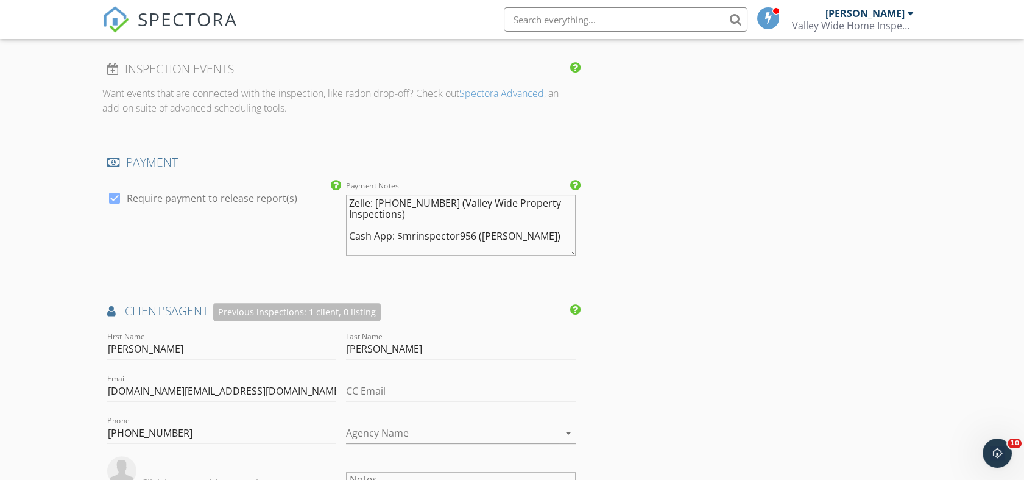
click at [742, 363] on div "INSPECTOR(S) check_box Jorge Torres PRIMARY Jorge Torres arrow_drop_down check_…" at bounding box center [512, 181] width 820 height 2035
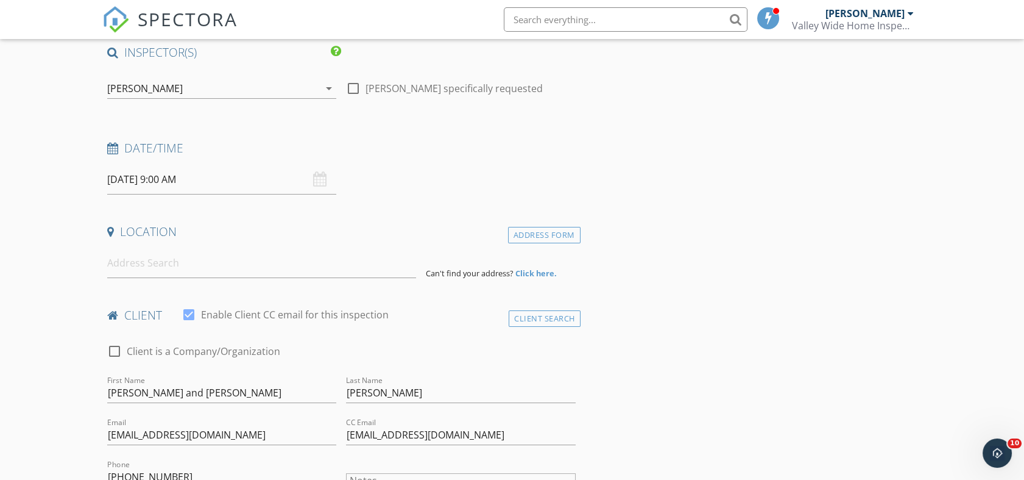
scroll to position [135, 0]
click at [297, 265] on input at bounding box center [261, 262] width 309 height 30
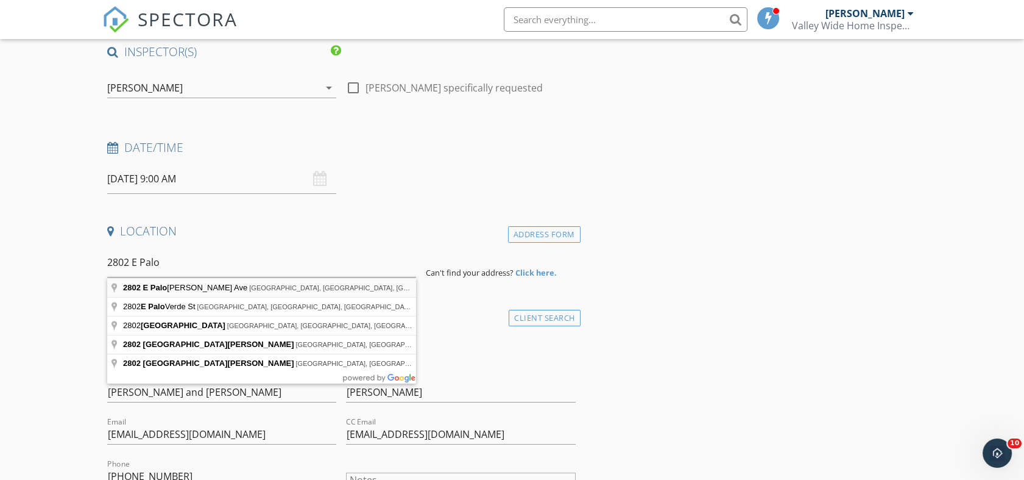
type input "2802 E Palo Blanco Ave, Hidalgo, TX, USA"
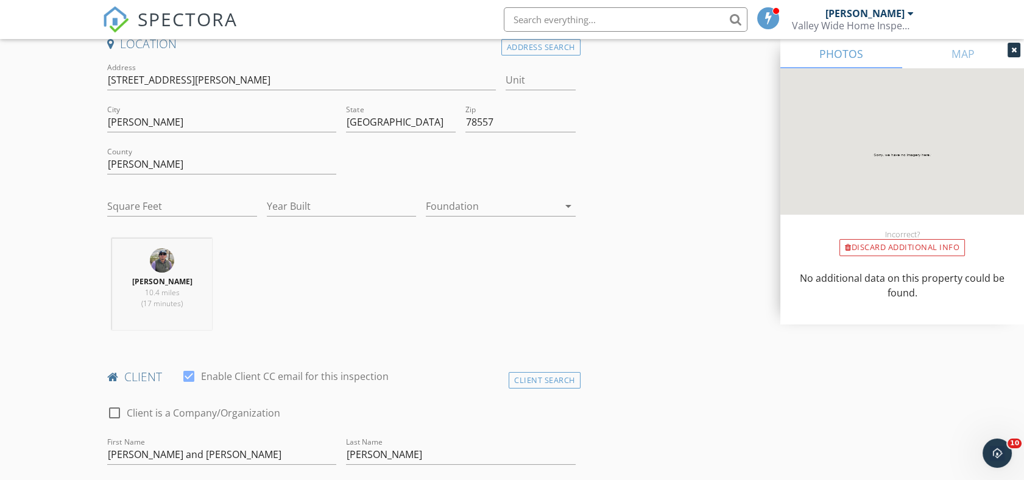
scroll to position [338, 0]
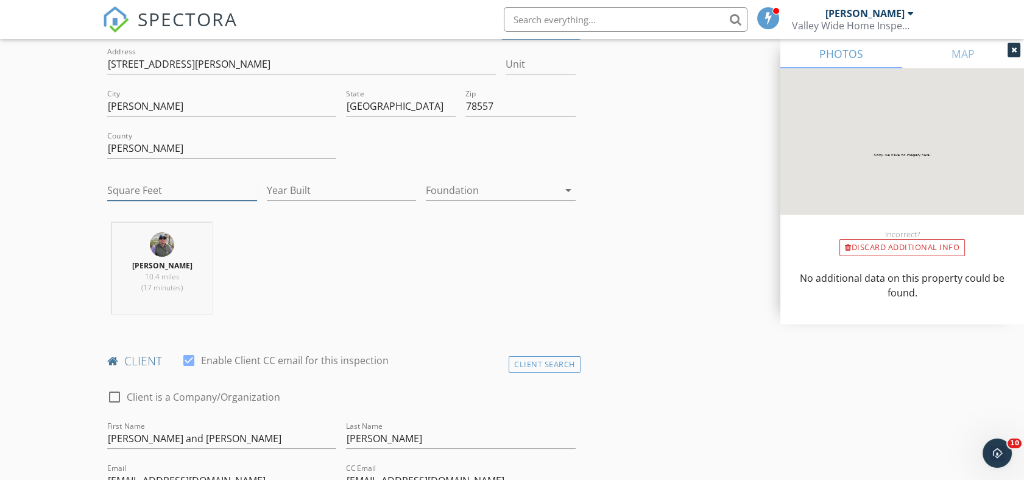
click at [181, 193] on input "Square Feet" at bounding box center [181, 190] width 149 height 20
type input "2052"
type input "2025"
click at [482, 187] on div at bounding box center [492, 190] width 132 height 20
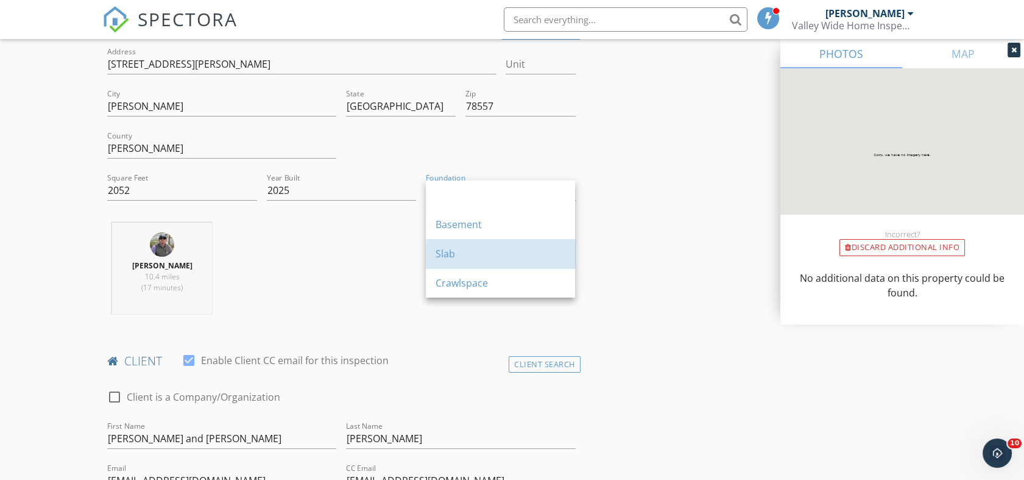
click at [472, 244] on div "Slab" at bounding box center [501, 253] width 130 height 29
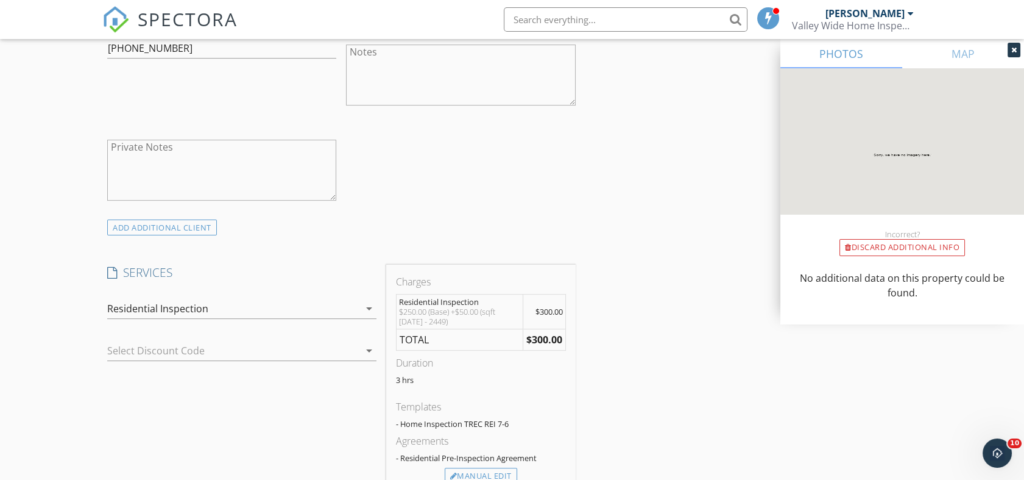
scroll to position [948, 0]
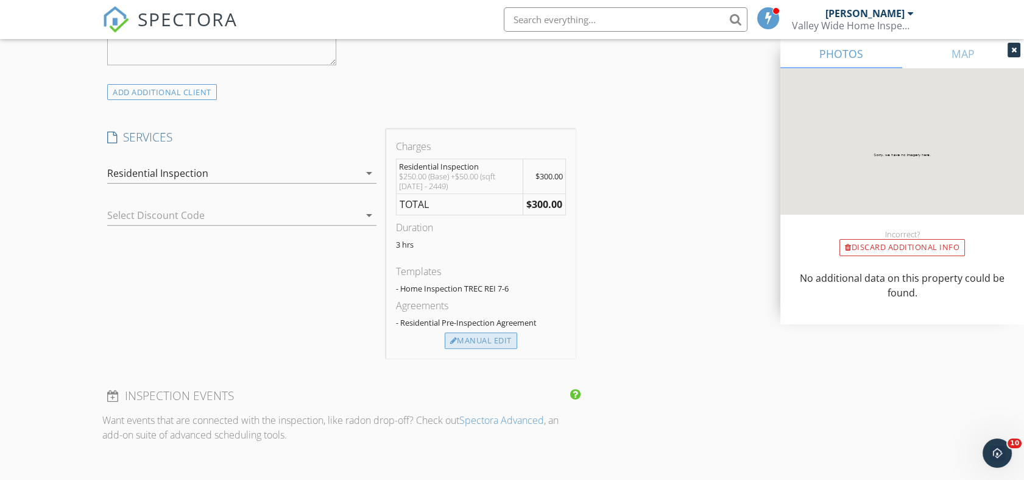
click at [494, 335] on div "Manual Edit" at bounding box center [481, 340] width 73 height 17
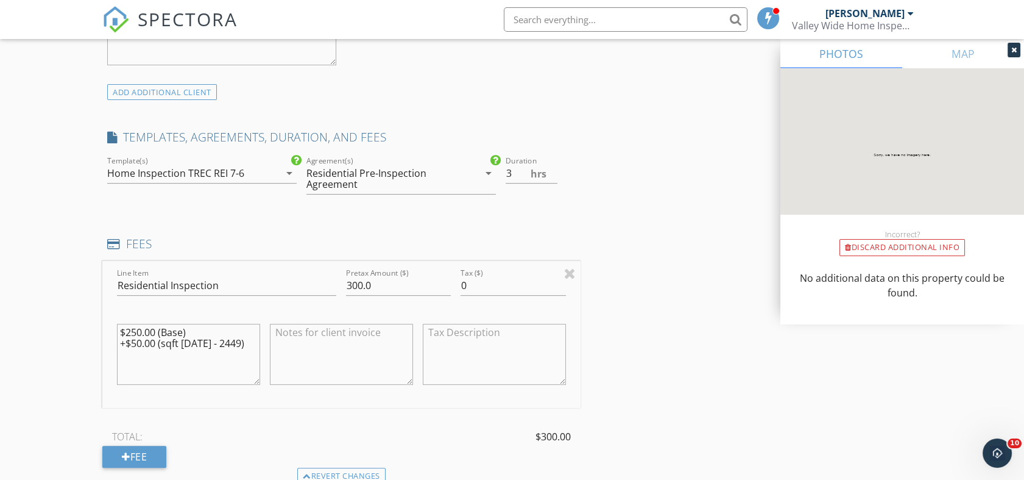
drag, startPoint x: 254, startPoint y: 339, endPoint x: 79, endPoint y: 346, distance: 174.4
click at [83, 346] on div "New Inspection Click here to use the New Order Form INSPECTOR(S) check_box Jorg…" at bounding box center [512, 420] width 1024 height 2519
type textarea "$250.00 (Base)"
drag, startPoint x: 398, startPoint y: 288, endPoint x: 249, endPoint y: 273, distance: 150.0
click at [249, 273] on div "Line Item Residential Inspection Pretax Amount ($) 300.0 Tax ($) 0 $250.00 (Bas…" at bounding box center [341, 334] width 478 height 147
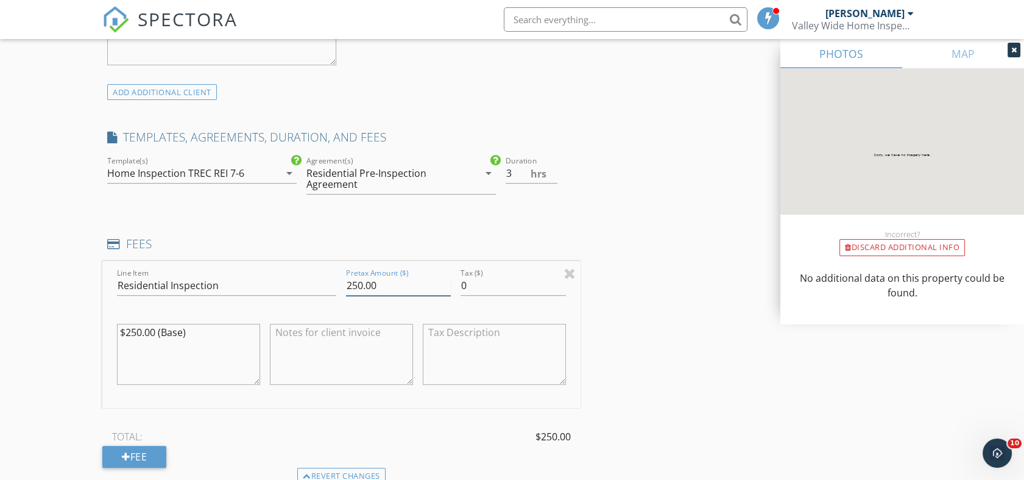
type input "250.00"
click at [677, 296] on div "INSPECTOR(S) check_box Jorge Torres PRIMARY Jorge Torres arrow_drop_down check_…" at bounding box center [512, 441] width 820 height 2419
drag, startPoint x: 501, startPoint y: 170, endPoint x: 405, endPoint y: 156, distance: 97.3
click at [405, 156] on div "check_box Home Inspection TREC REI 7-6 check_box_outline_blank Texas WDI 2020 c…" at bounding box center [341, 180] width 478 height 53
type input "2"
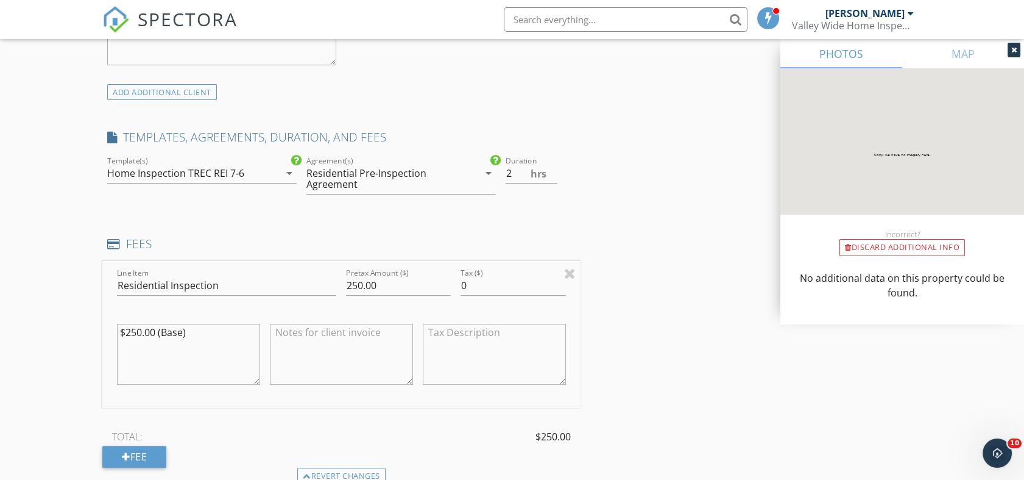
click at [635, 266] on div "INSPECTOR(S) check_box Jorge Torres PRIMARY Jorge Torres arrow_drop_down check_…" at bounding box center [512, 441] width 820 height 2419
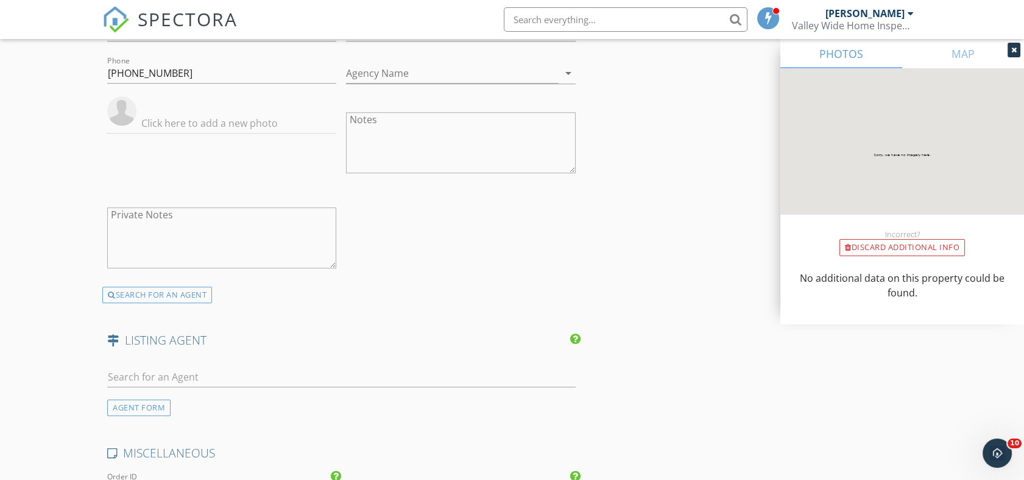
scroll to position [2099, 0]
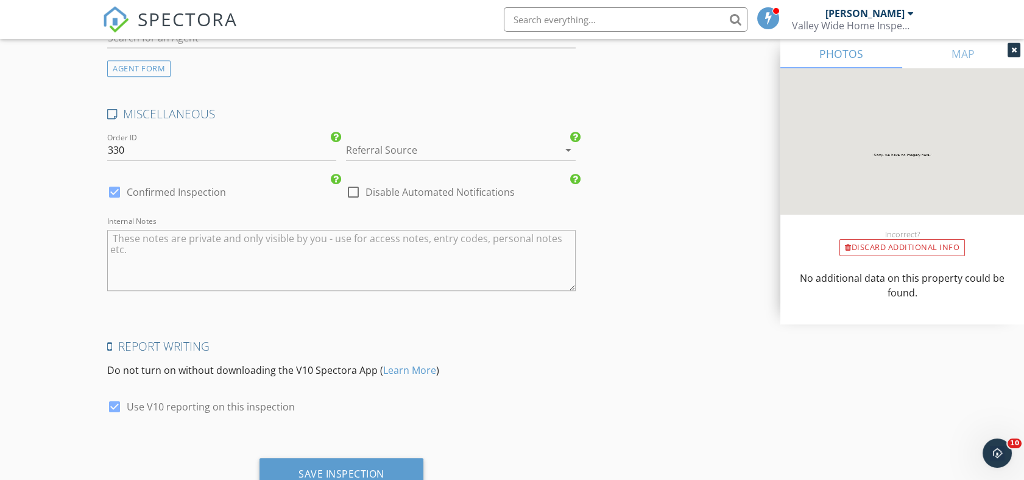
click at [415, 146] on div at bounding box center [443, 150] width 195 height 20
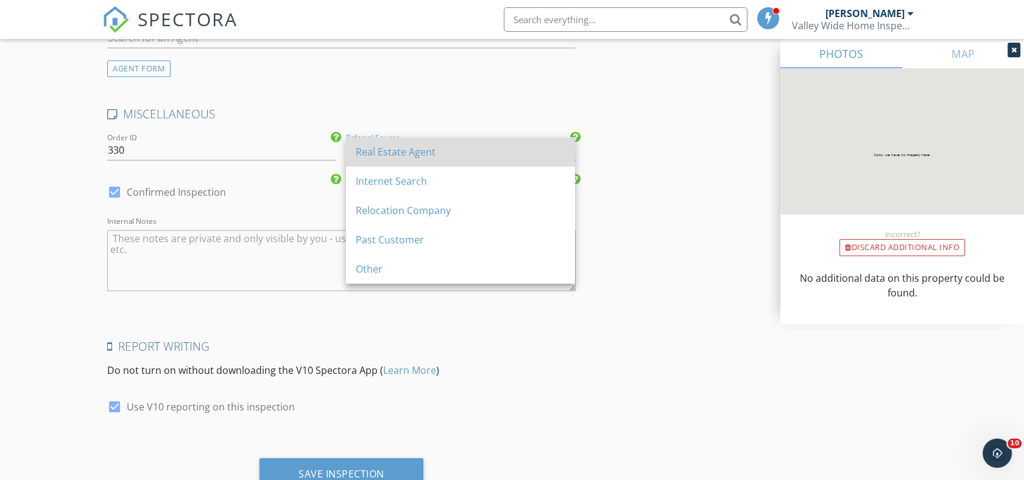
click at [378, 157] on div "Real Estate Agent" at bounding box center [461, 151] width 210 height 15
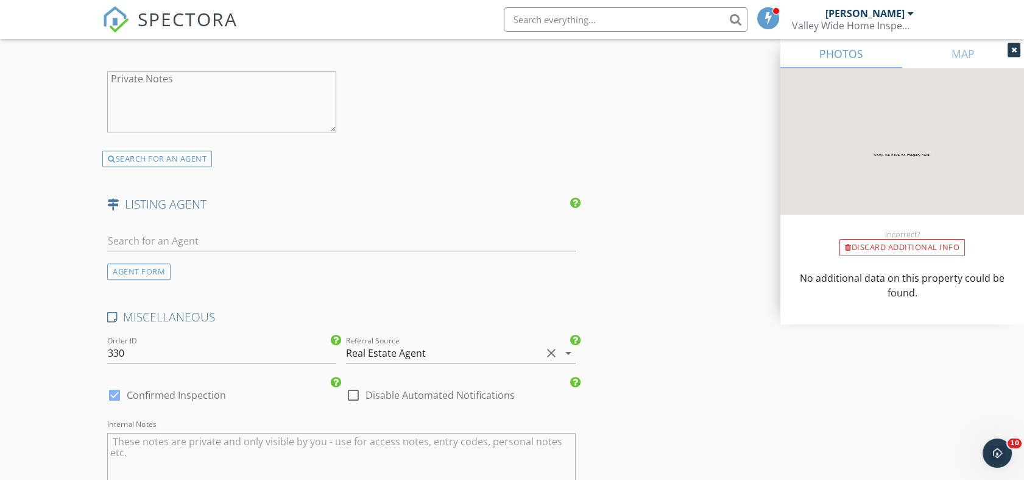
scroll to position [2145, 0]
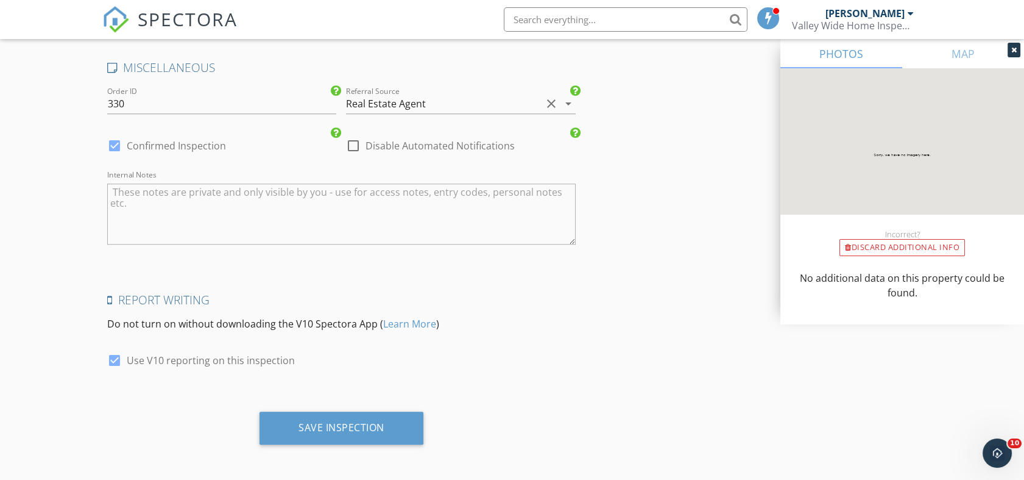
click at [338, 444] on div "Save Inspection" at bounding box center [341, 432] width 478 height 42
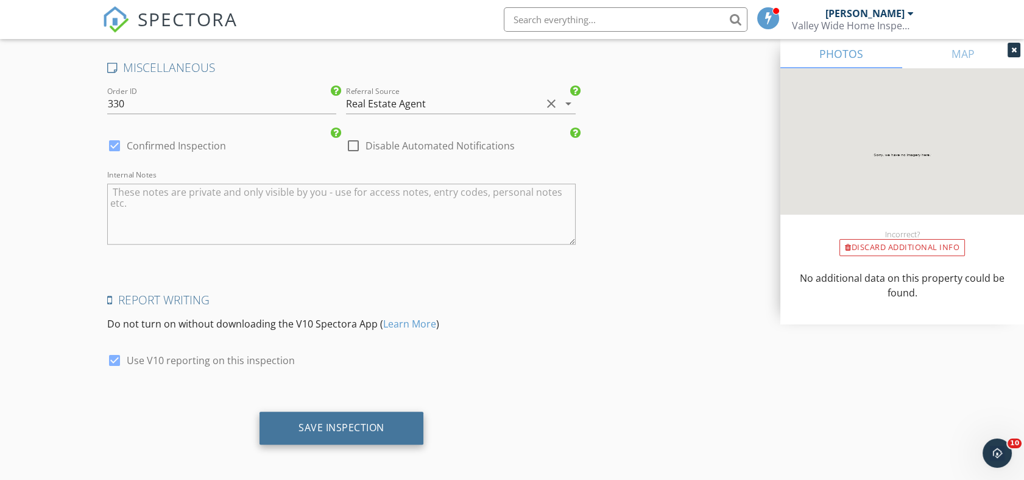
click at [345, 428] on div "Save Inspection" at bounding box center [342, 427] width 86 height 12
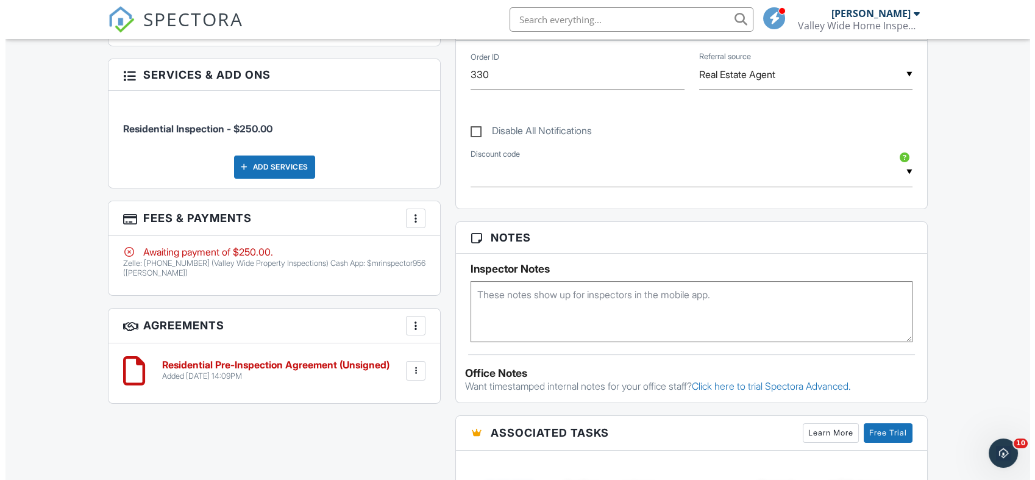
scroll to position [639, 0]
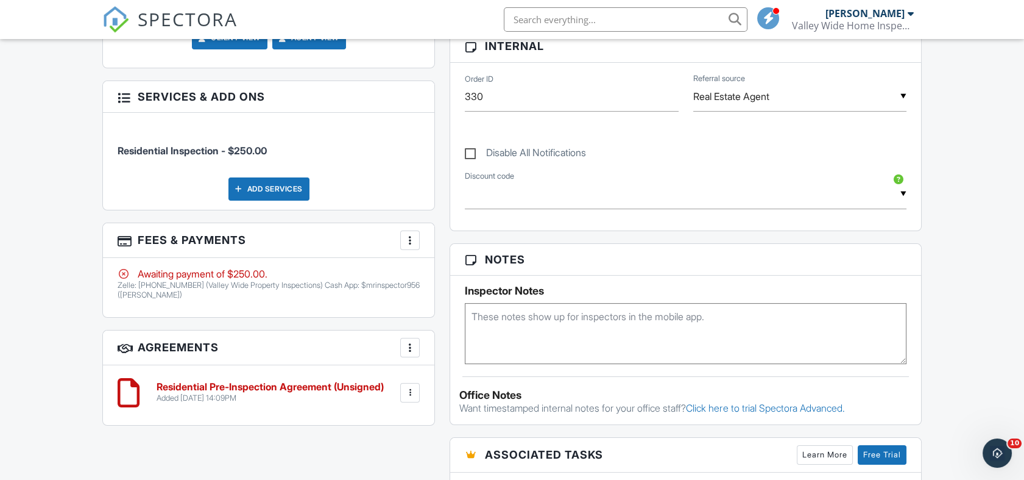
click at [410, 239] on div at bounding box center [410, 240] width 12 height 12
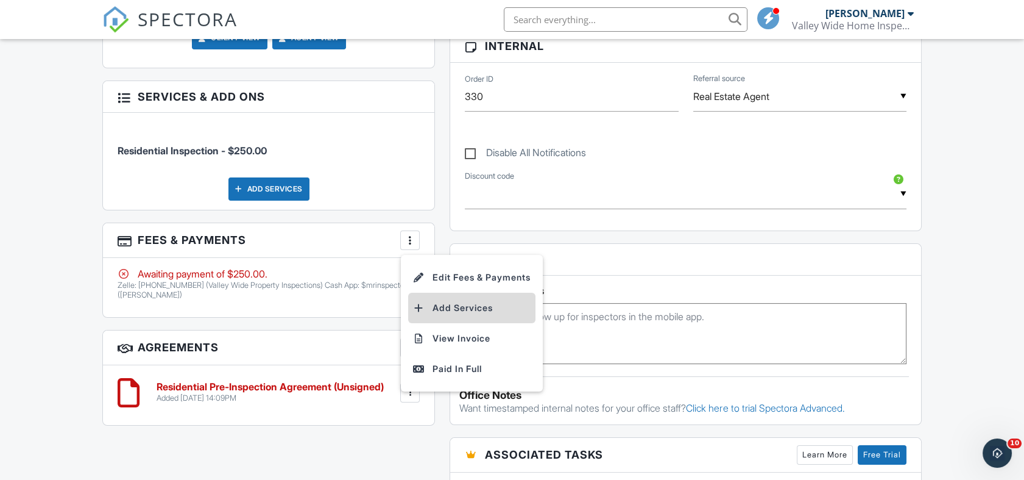
click at [435, 310] on li "Add Services" at bounding box center [471, 308] width 127 height 30
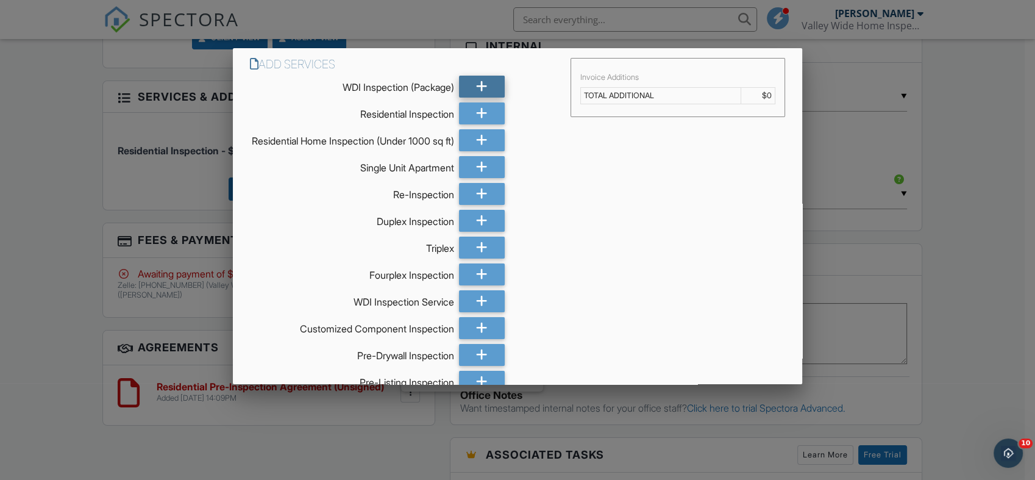
click at [468, 90] on div at bounding box center [482, 87] width 46 height 22
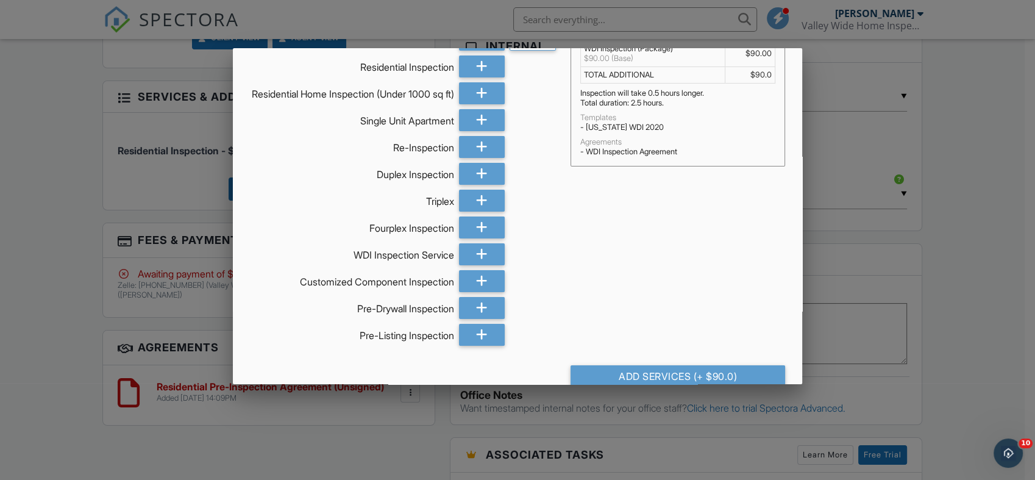
scroll to position [79, 0]
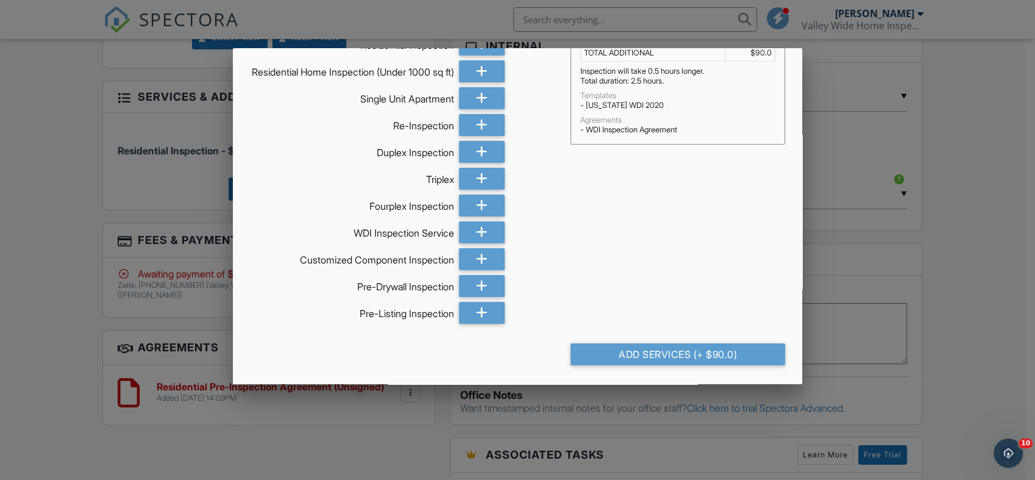
click at [697, 356] on div "Add Services (+ $90.0)" at bounding box center [677, 354] width 215 height 22
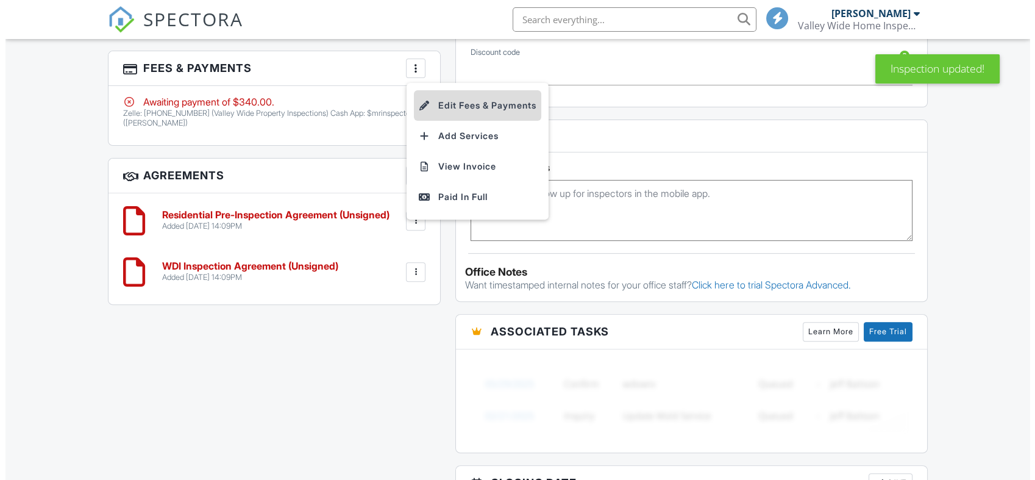
scroll to position [936, 0]
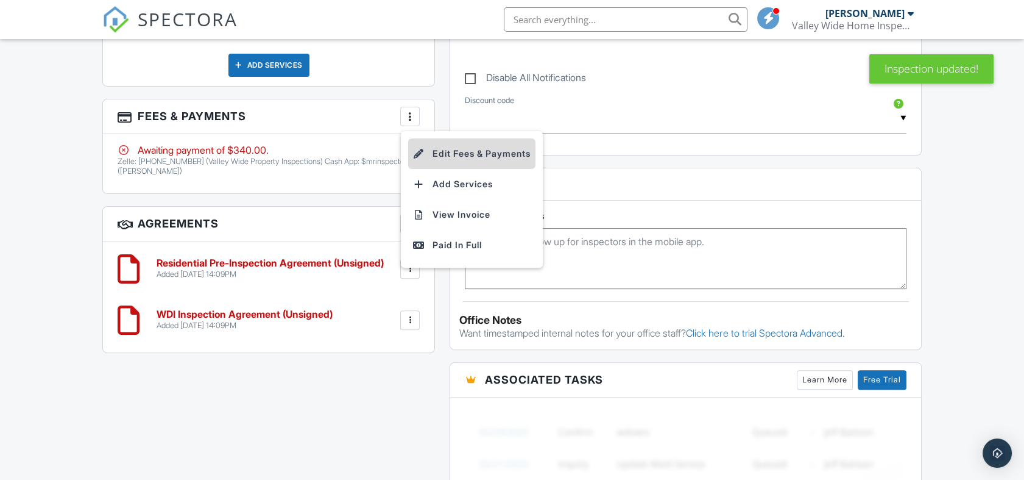
click at [455, 155] on li "Edit Fees & Payments" at bounding box center [471, 153] width 127 height 30
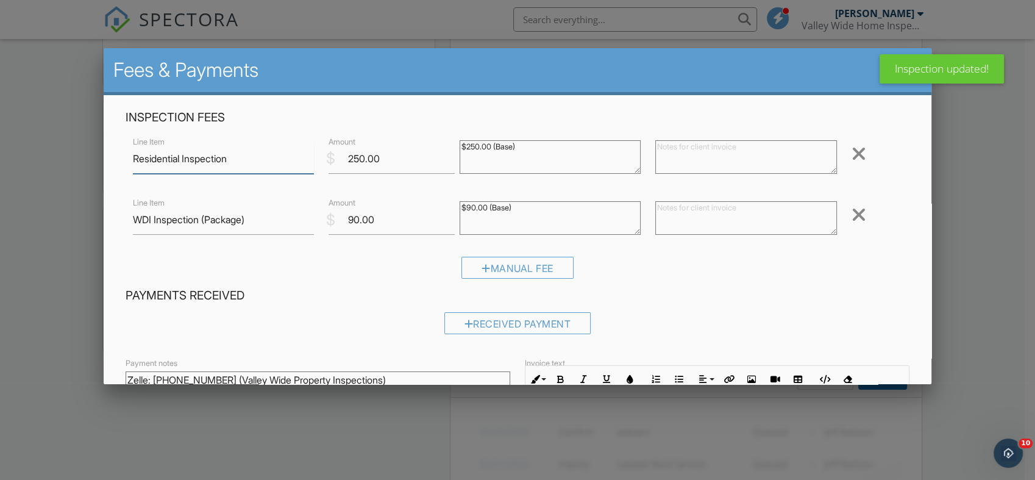
scroll to position [0, 0]
drag, startPoint x: 374, startPoint y: 224, endPoint x: 249, endPoint y: 219, distance: 125.0
click at [249, 219] on div "Line Item WDI Inspection (Package) $ Amount 90.00 $90.00 (Base) Remove" at bounding box center [518, 219] width 784 height 49
type input "75.00"
drag, startPoint x: 547, startPoint y: 205, endPoint x: 355, endPoint y: 195, distance: 192.2
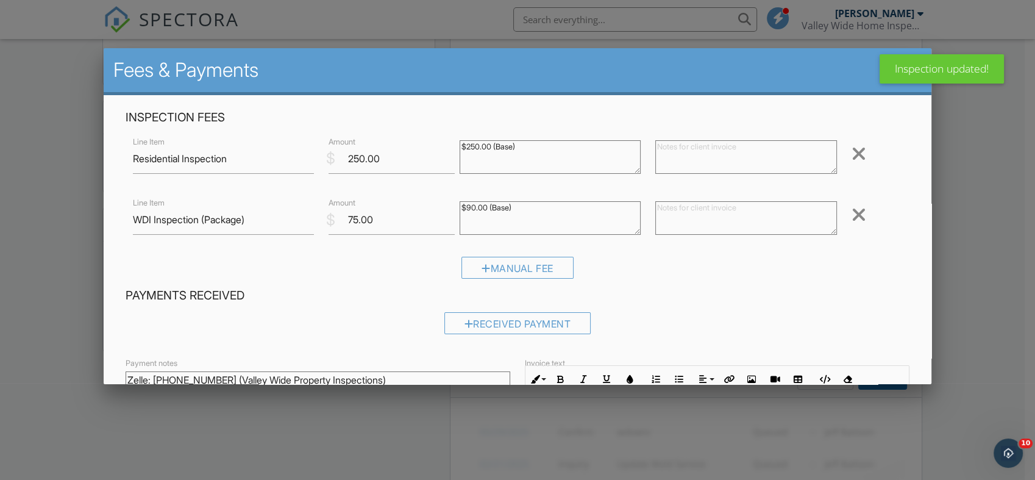
click at [357, 195] on div "Line Item WDI Inspection (Package) $ Amount 75.00 $90.00 (Base) Remove" at bounding box center [518, 219] width 784 height 49
click at [375, 281] on div "Manual Fee" at bounding box center [518, 272] width 784 height 31
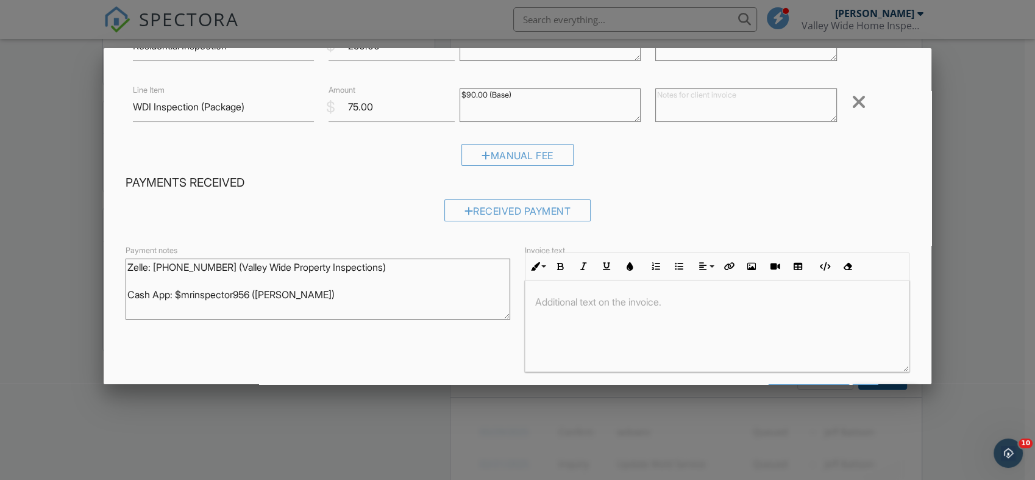
scroll to position [158, 0]
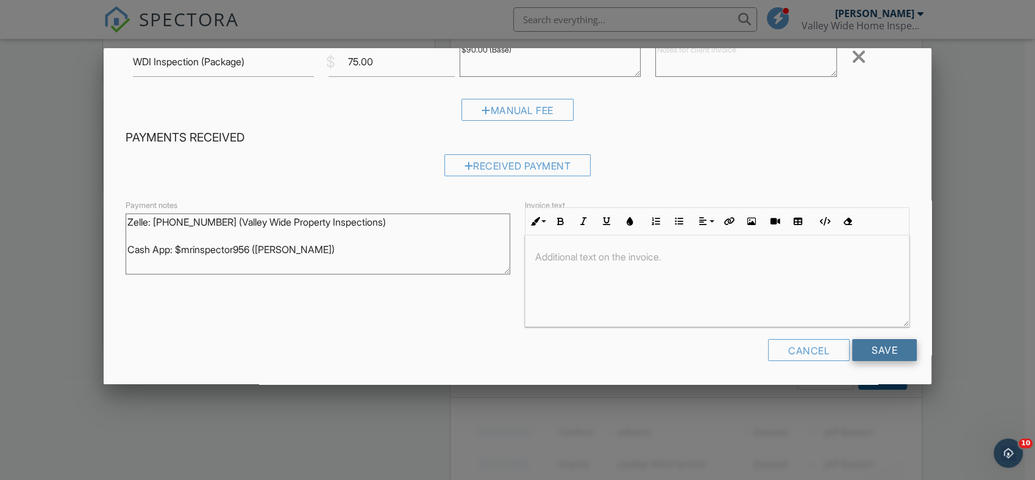
click at [866, 347] on input "Save" at bounding box center [884, 350] width 65 height 22
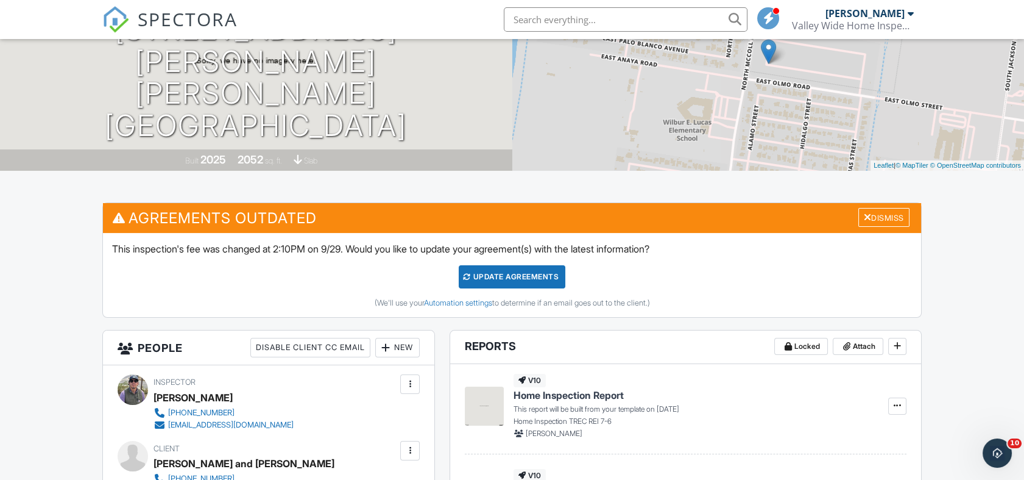
scroll to position [191, 0]
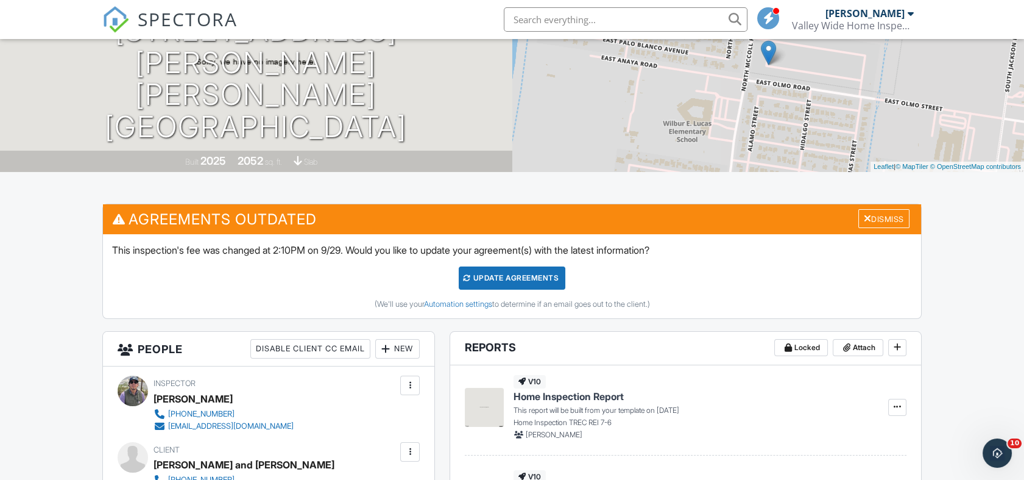
click at [509, 278] on div "Update Agreements" at bounding box center [512, 277] width 107 height 23
